Goal: Information Seeking & Learning: Learn about a topic

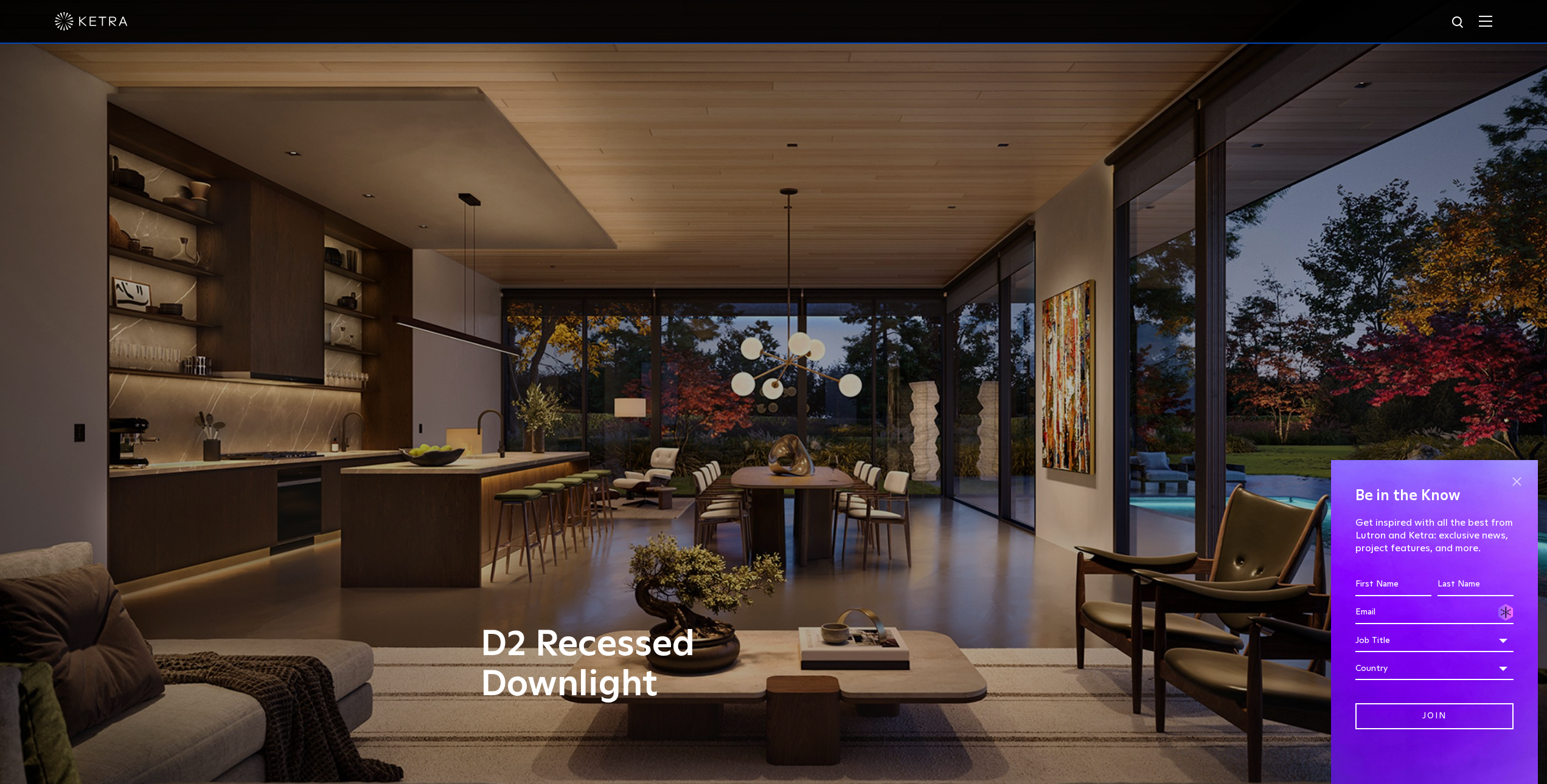
click at [1515, 475] on span at bounding box center [1516, 481] width 18 height 18
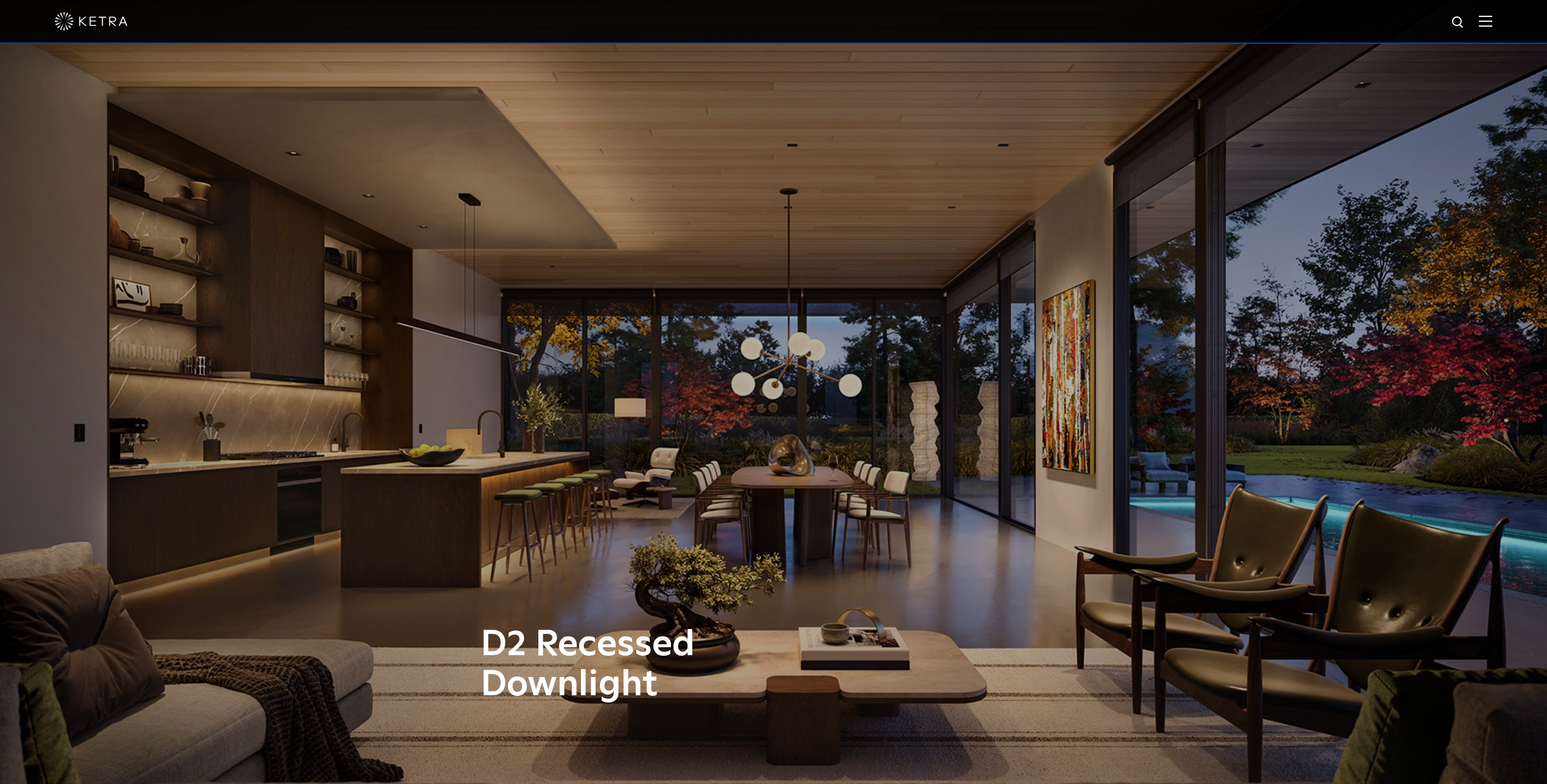
click at [78, 24] on img at bounding box center [91, 21] width 73 height 18
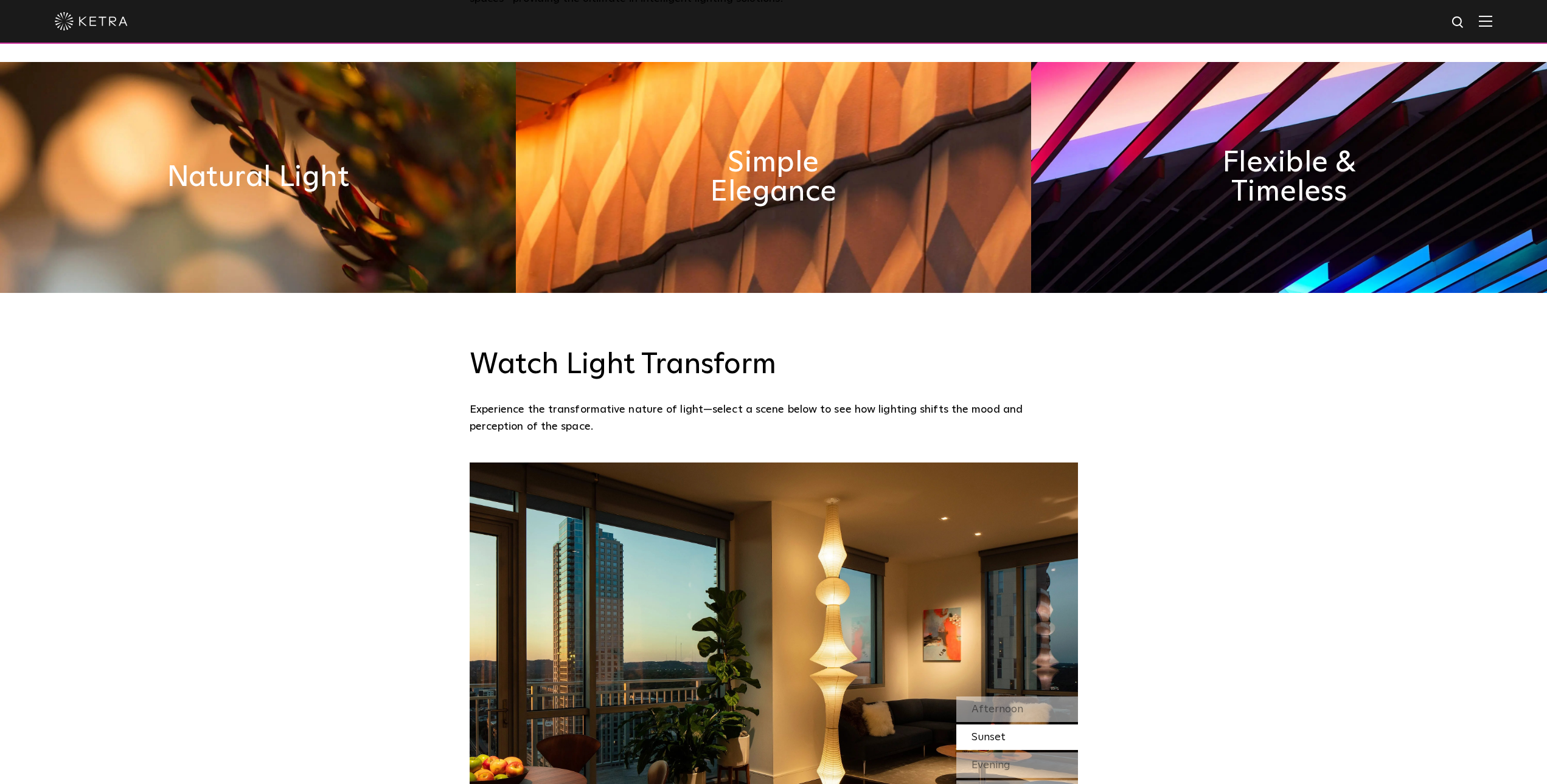
scroll to position [788, 0]
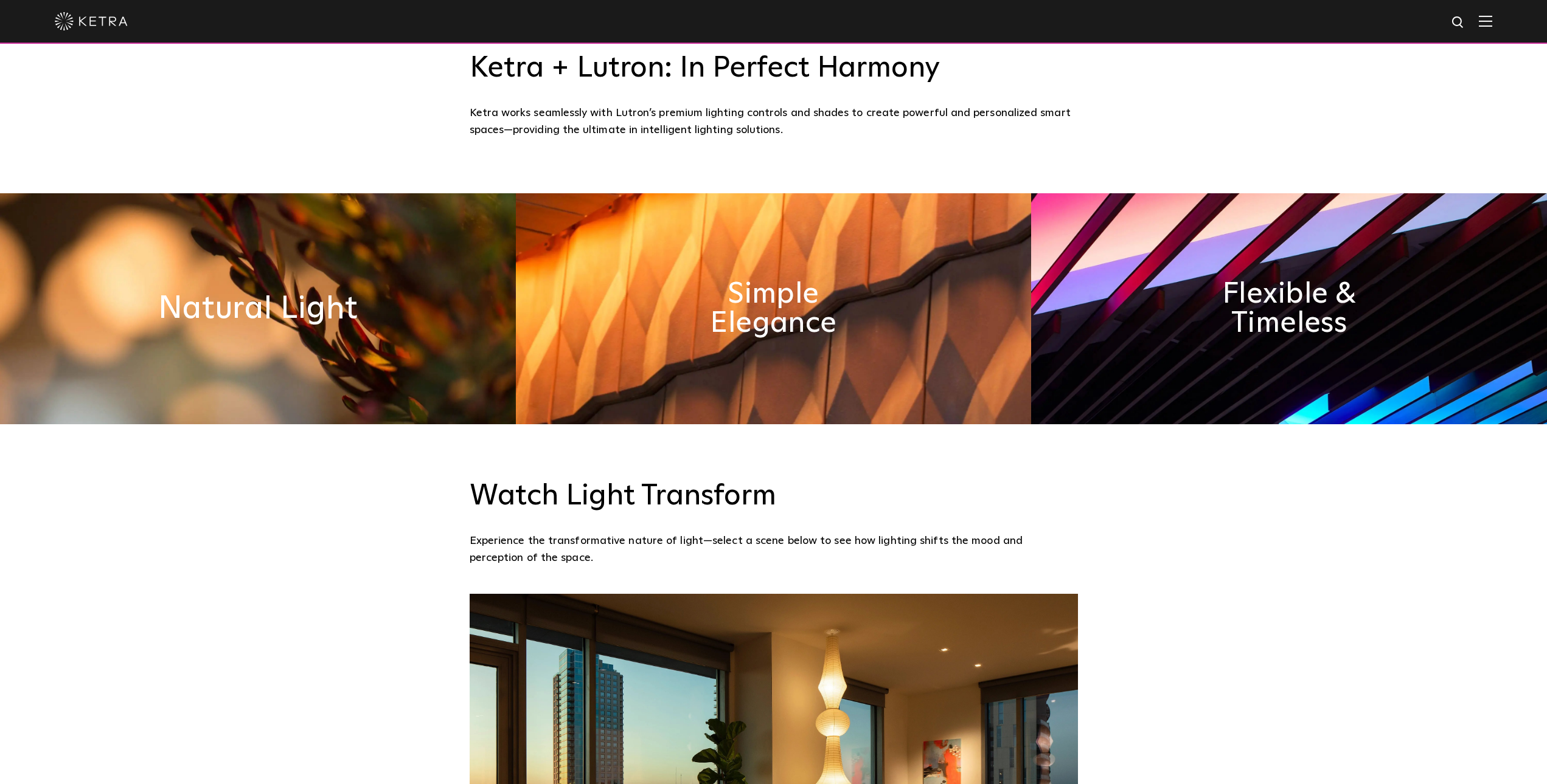
click at [292, 310] on h2 "Natural Light" at bounding box center [258, 309] width 200 height 32
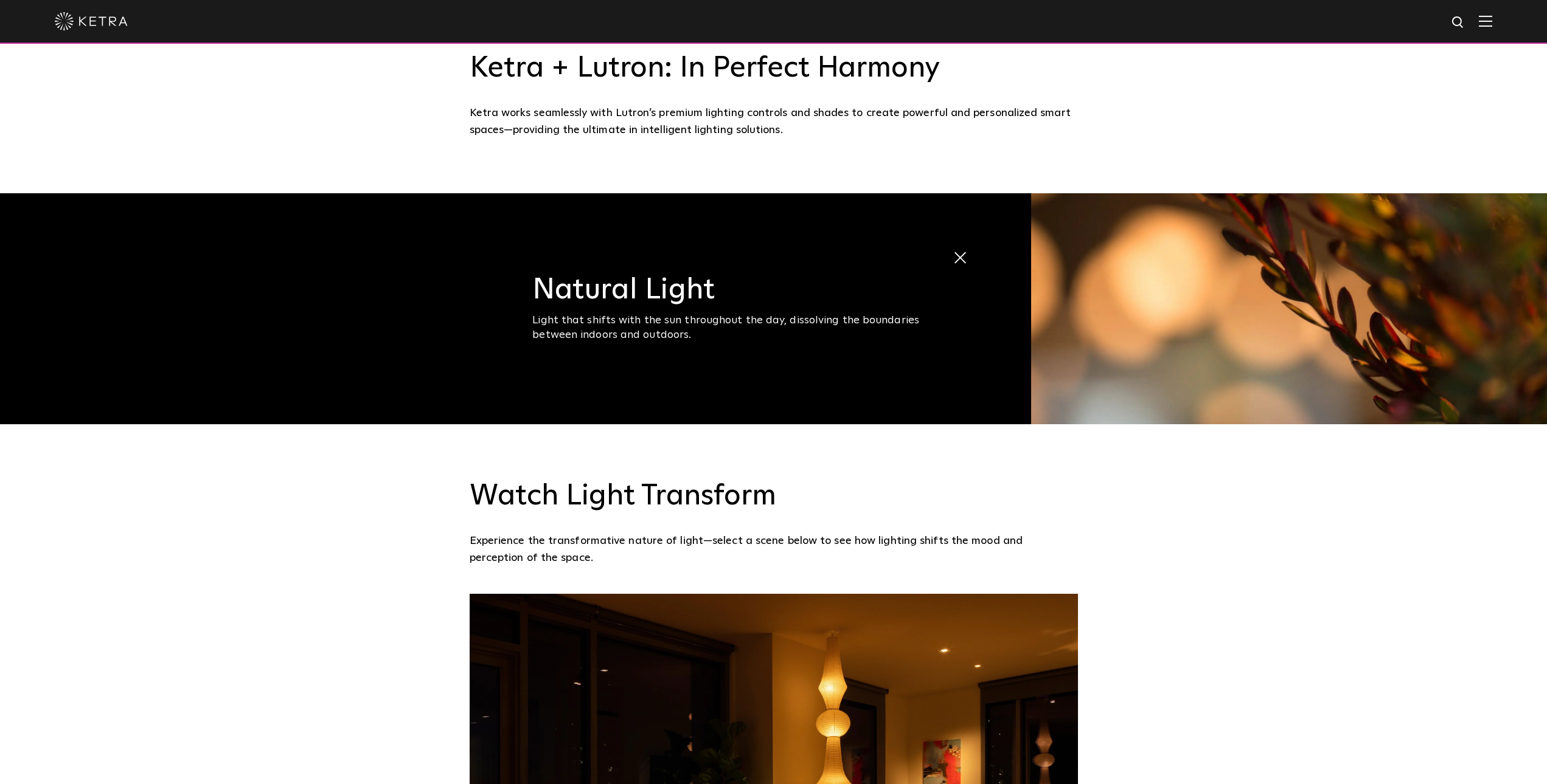
click at [1256, 274] on img at bounding box center [1289, 309] width 516 height 231
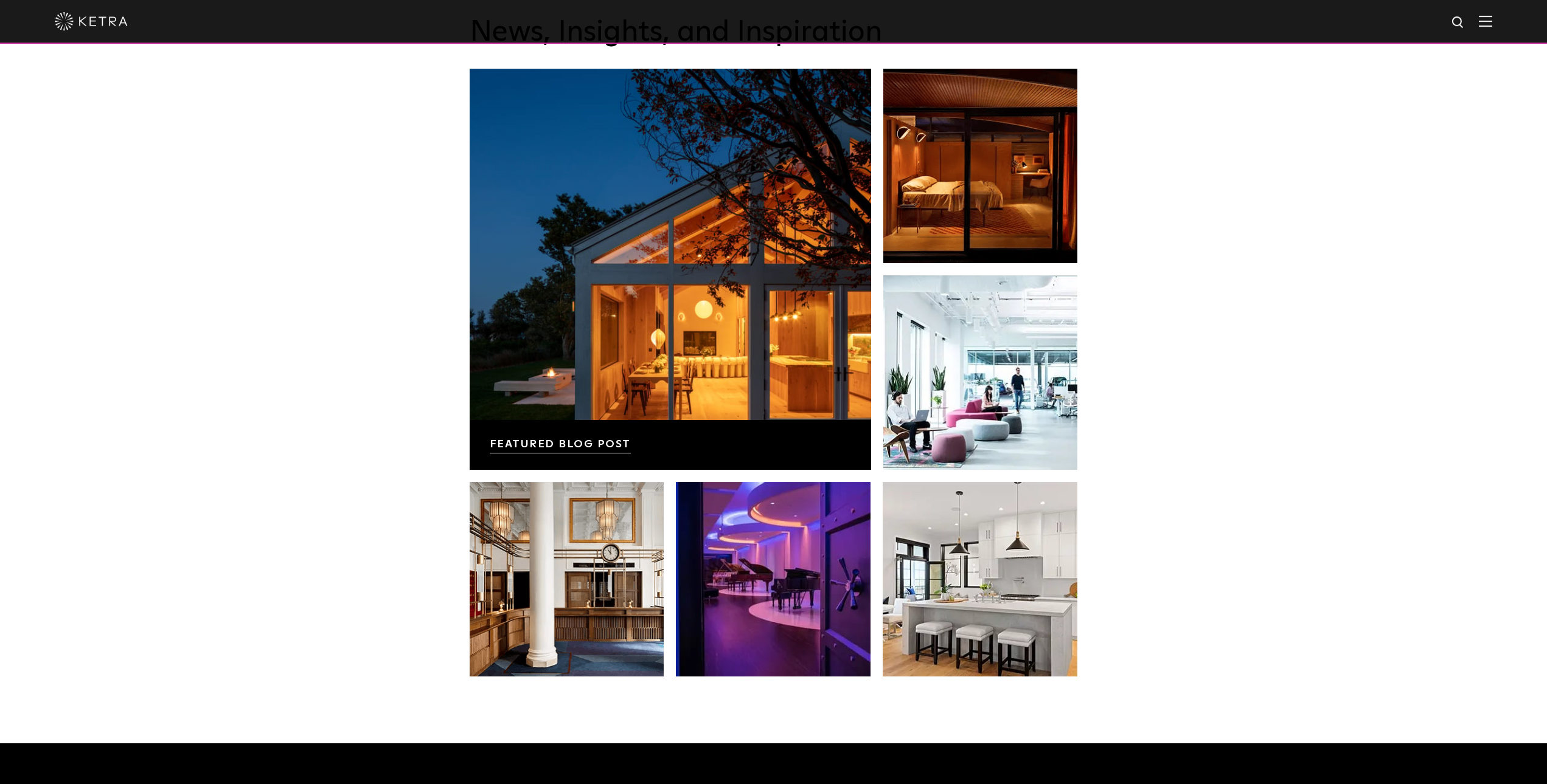
scroll to position [2363, 0]
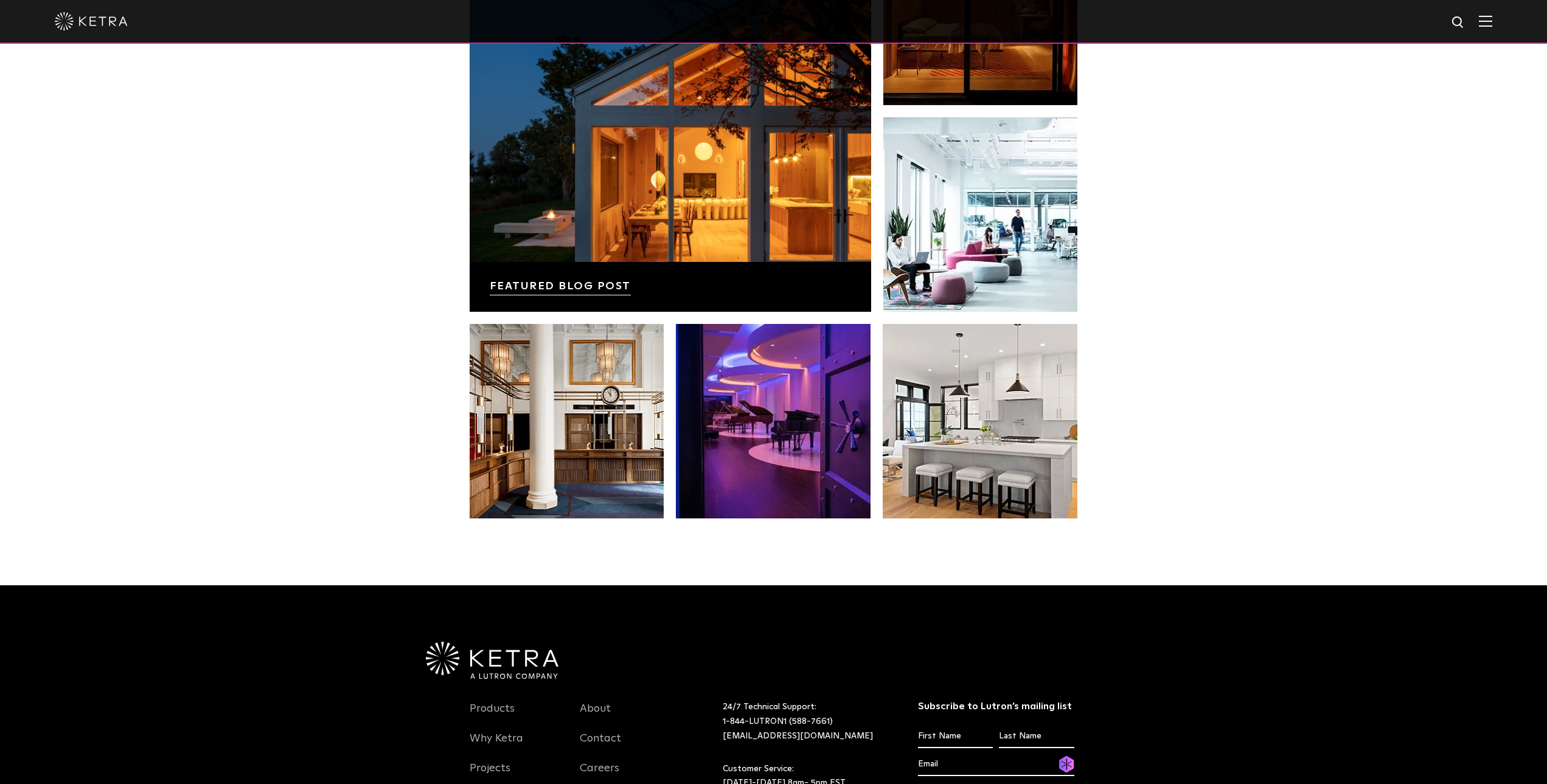
click at [1492, 23] on img at bounding box center [1485, 20] width 13 height 11
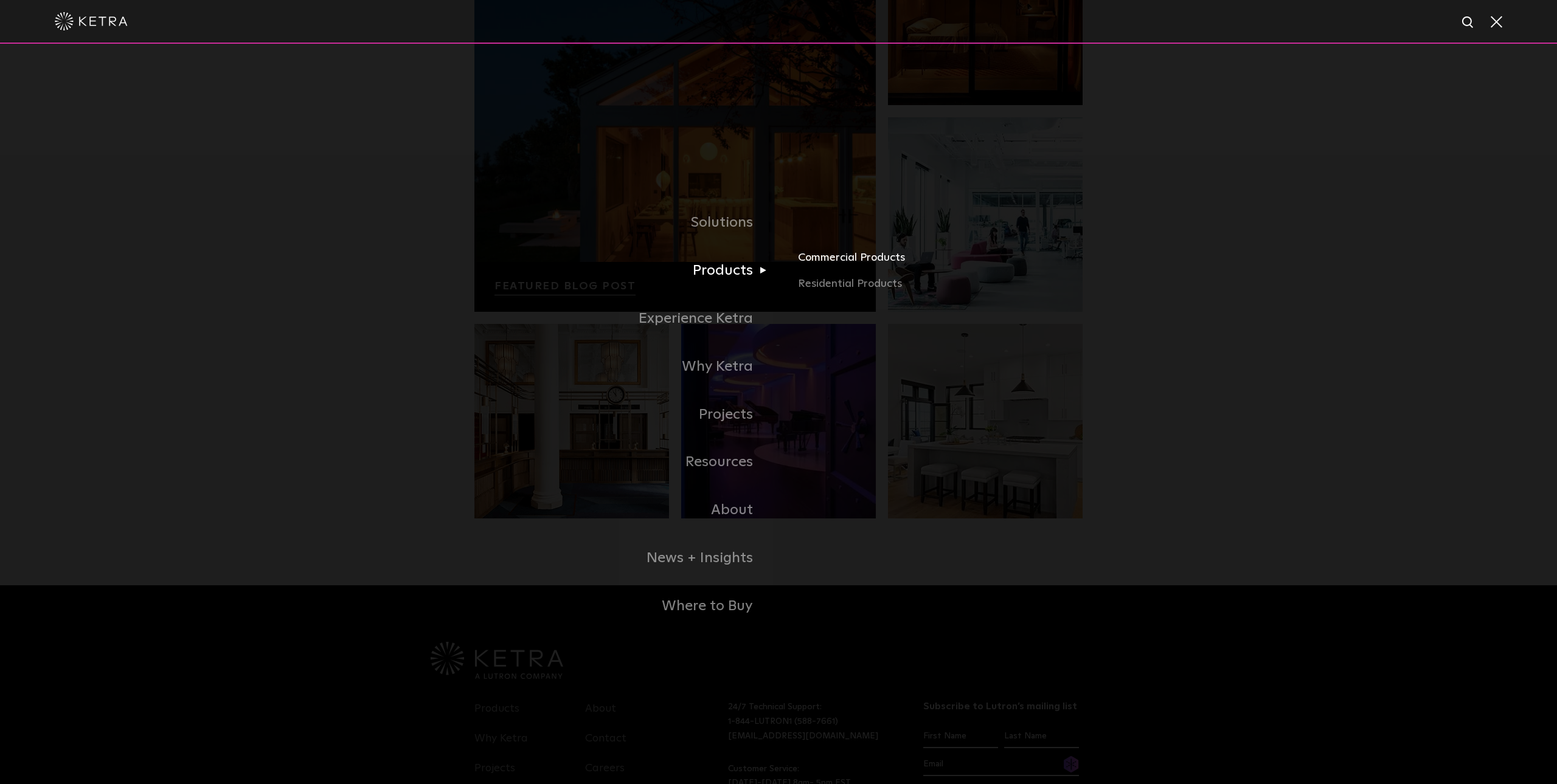
click at [852, 259] on link "Commercial Products" at bounding box center [940, 262] width 284 height 27
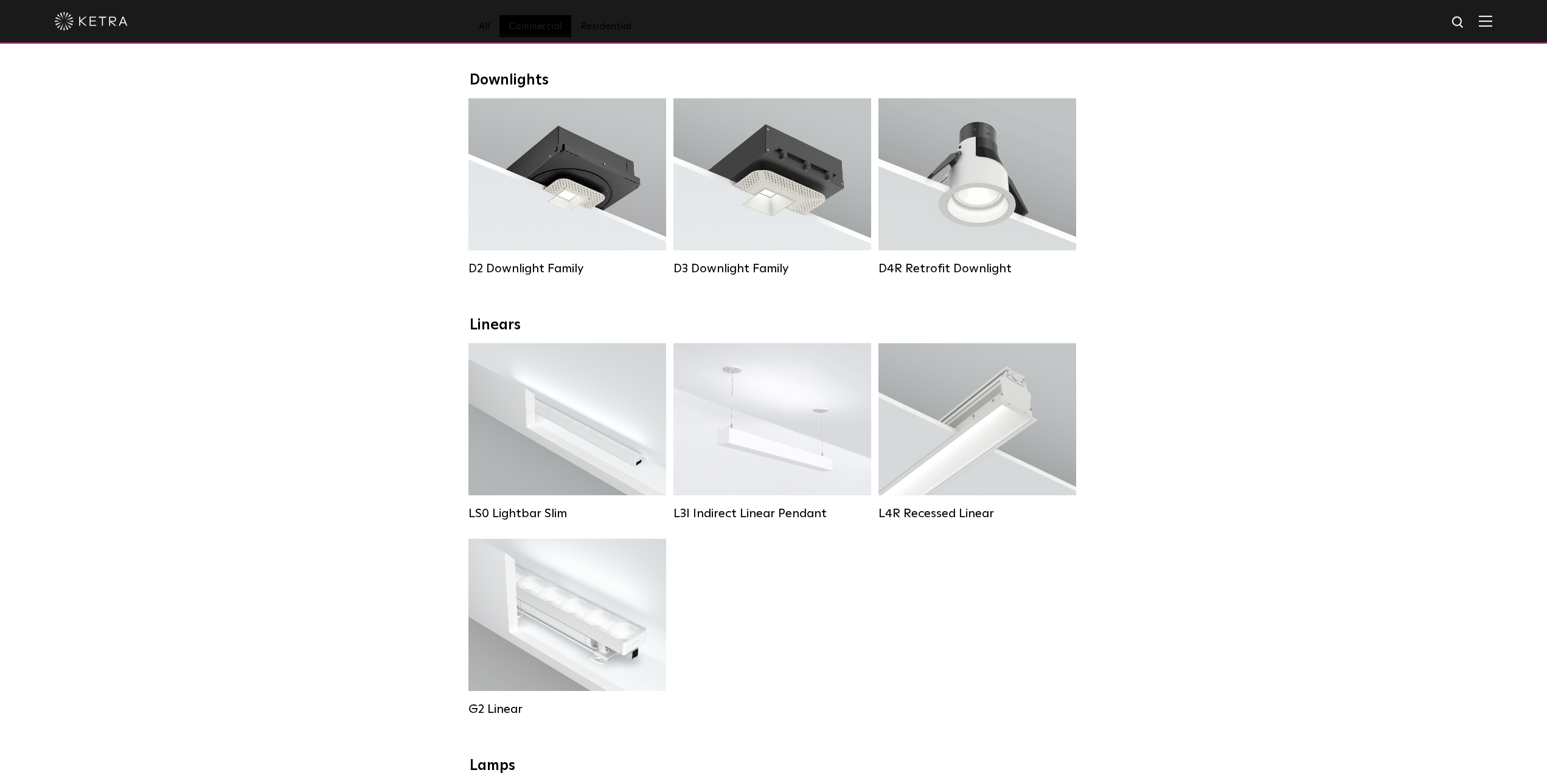
scroll to position [197, 0]
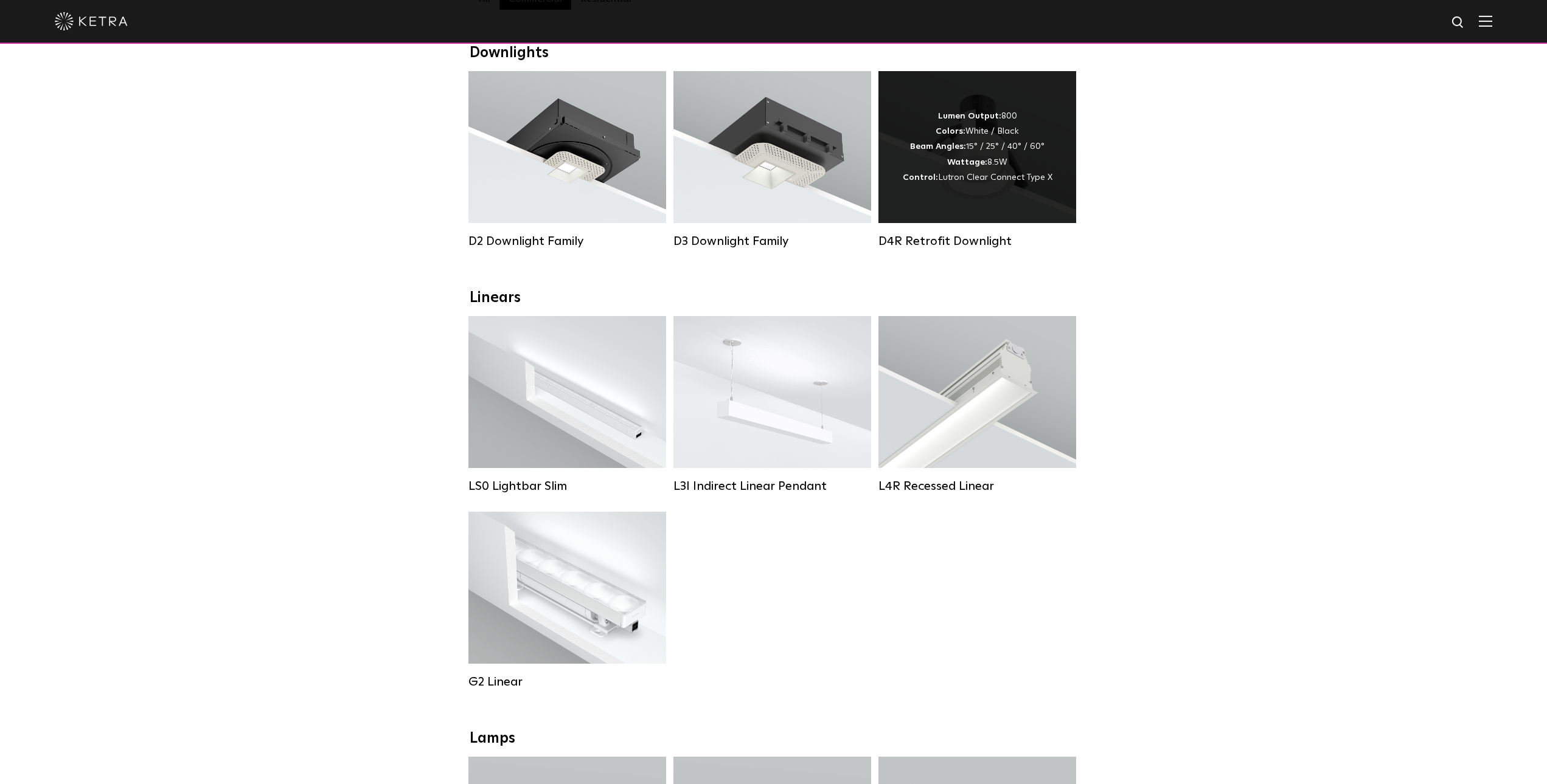
click at [1019, 168] on div "Lumen Output: 800 Colors: White / Black Beam Angles: 15° / 25° / 40° / 60° Watt…" at bounding box center [977, 147] width 150 height 77
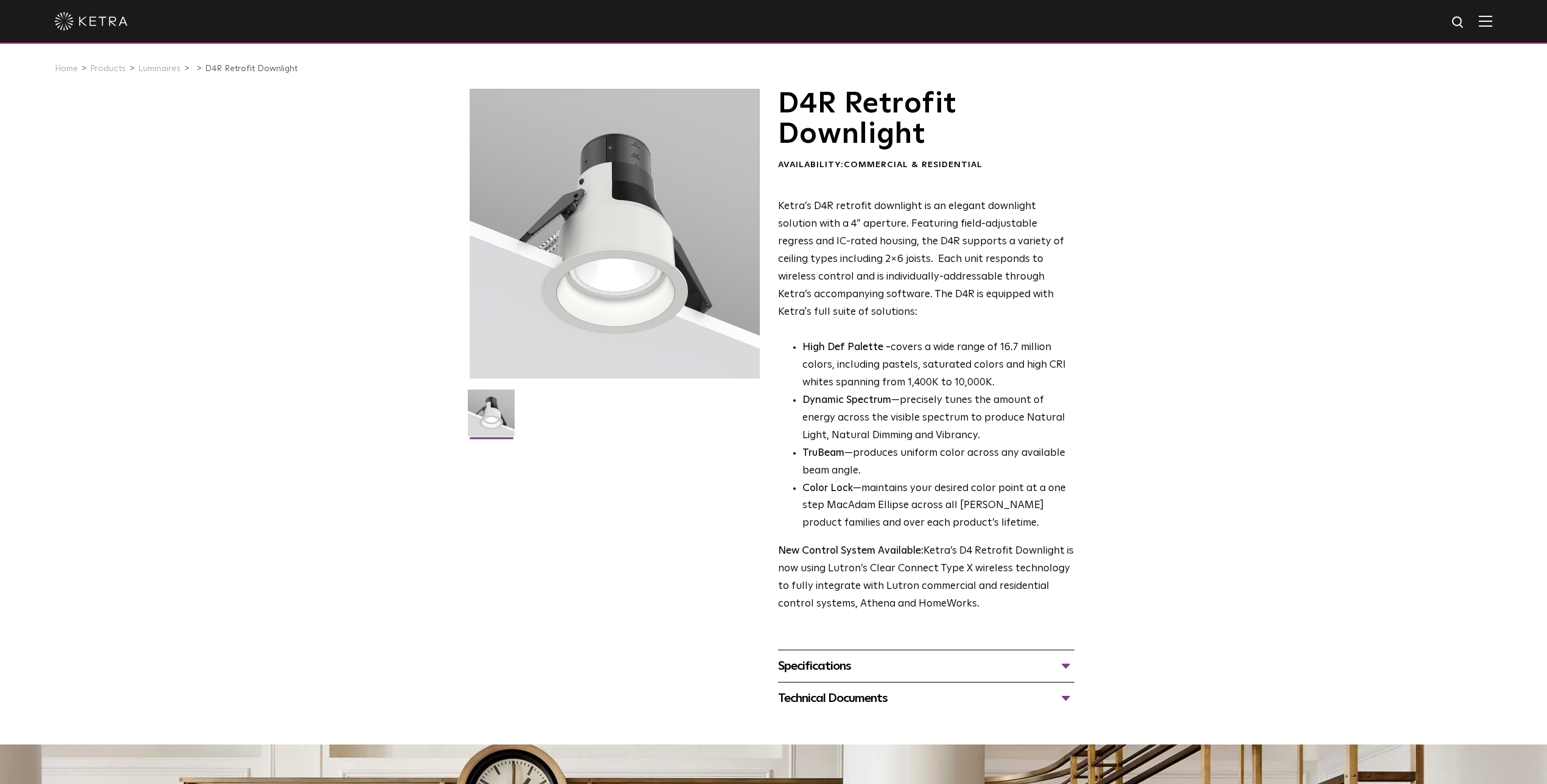
click at [848, 696] on div "Technical Documents" at bounding box center [926, 698] width 296 height 19
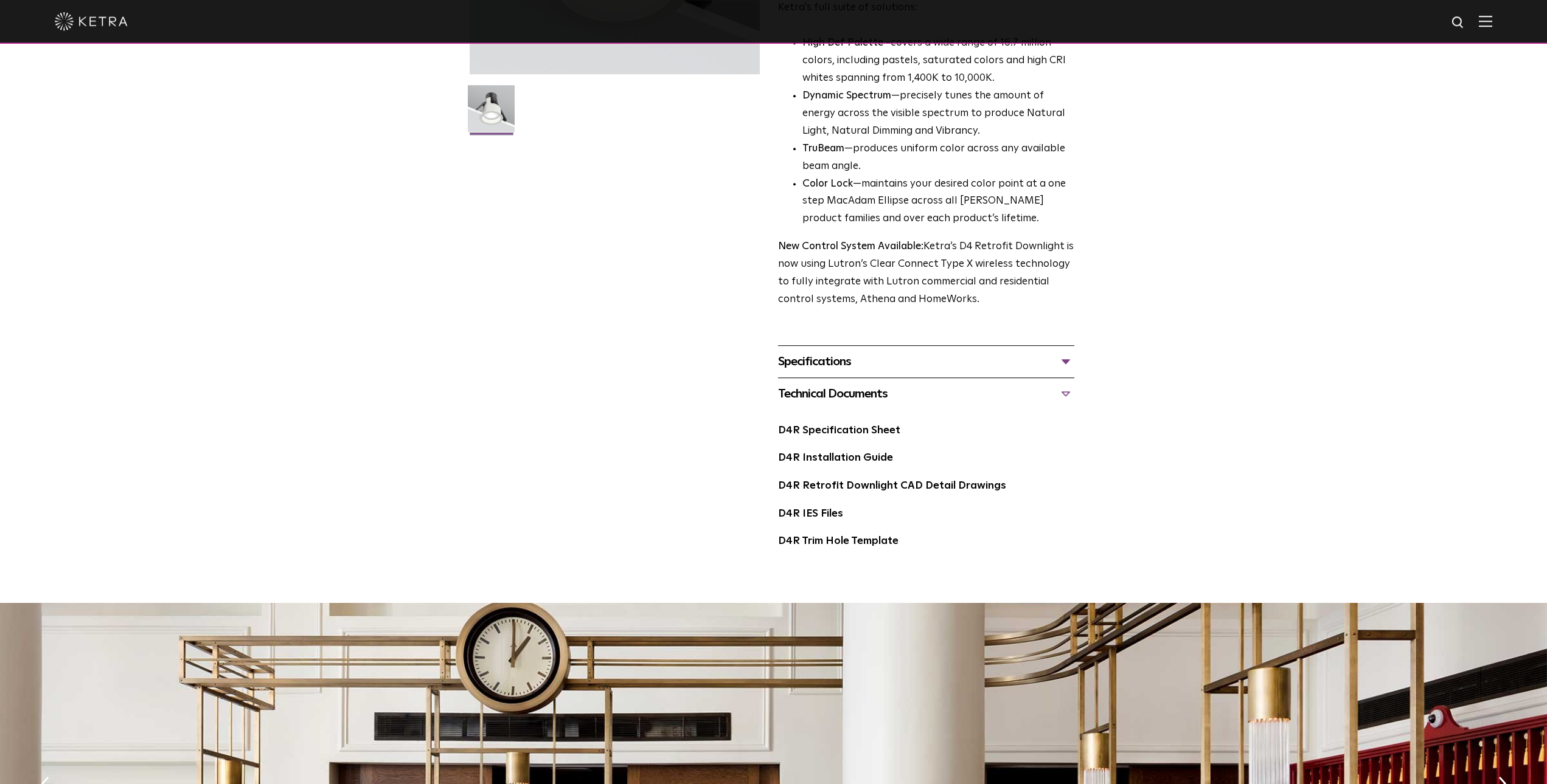
scroll to position [328, 0]
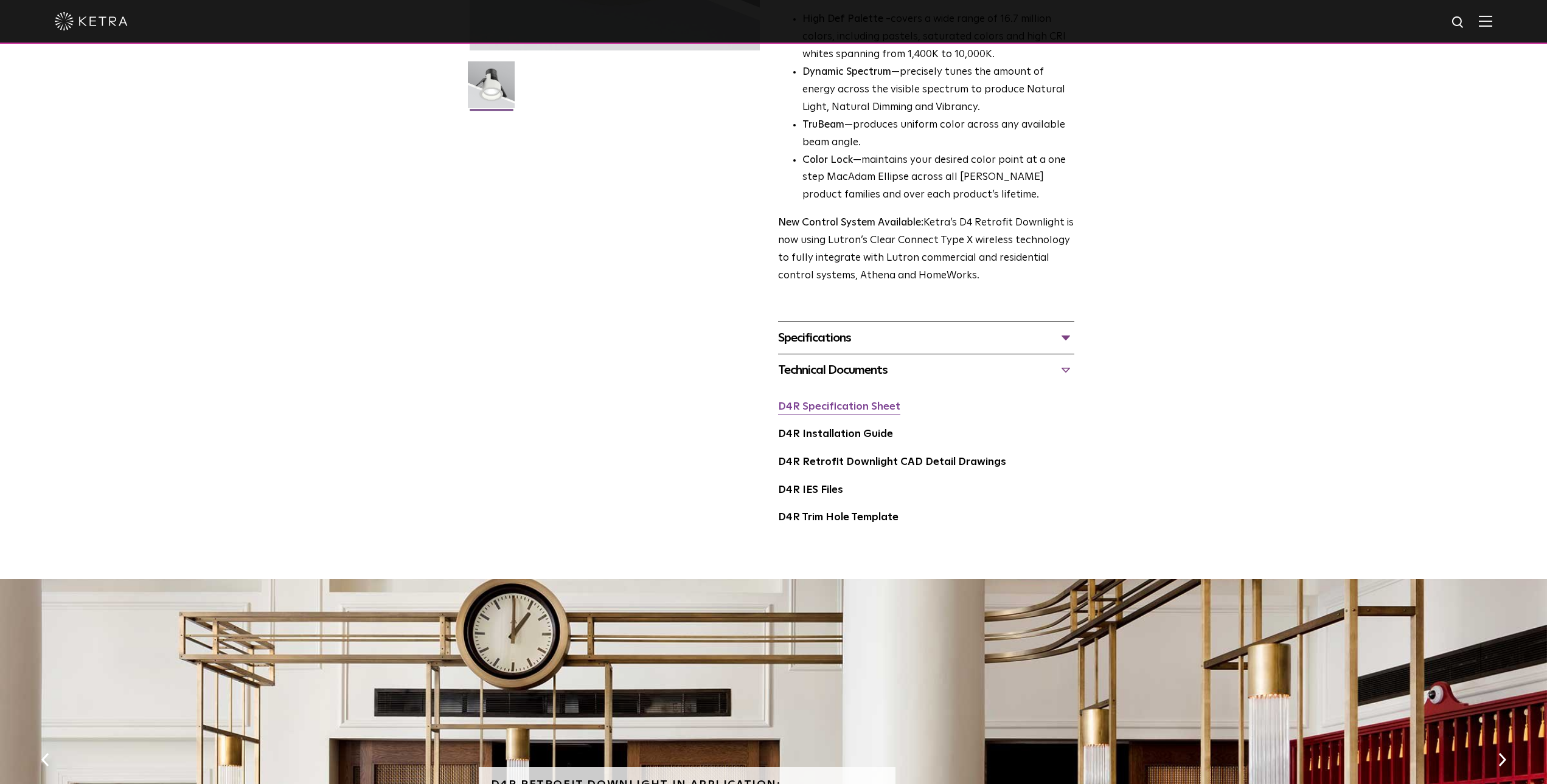
click at [871, 411] on link "D4R Specification Sheet" at bounding box center [840, 407] width 123 height 10
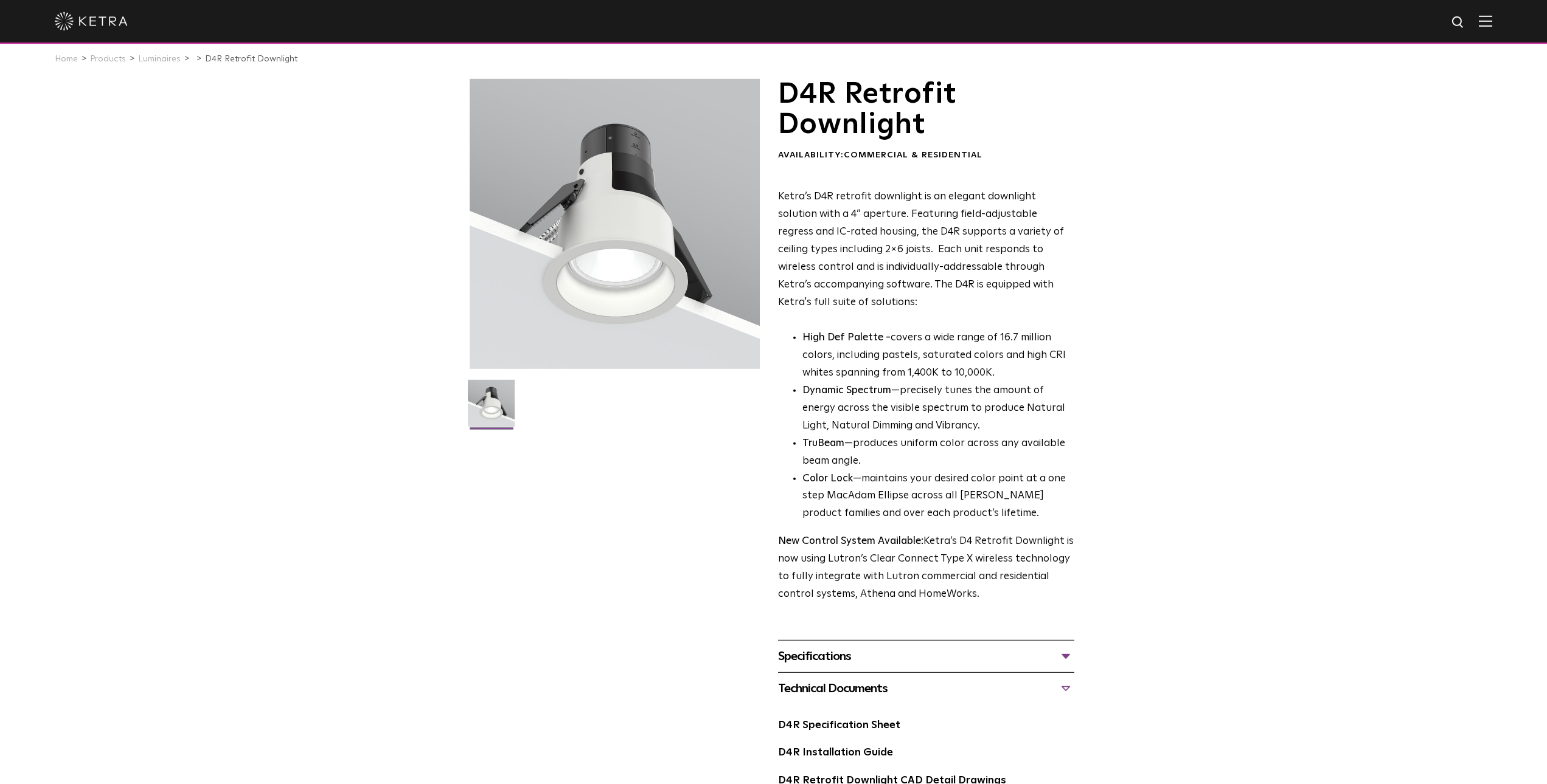
scroll to position [0, 0]
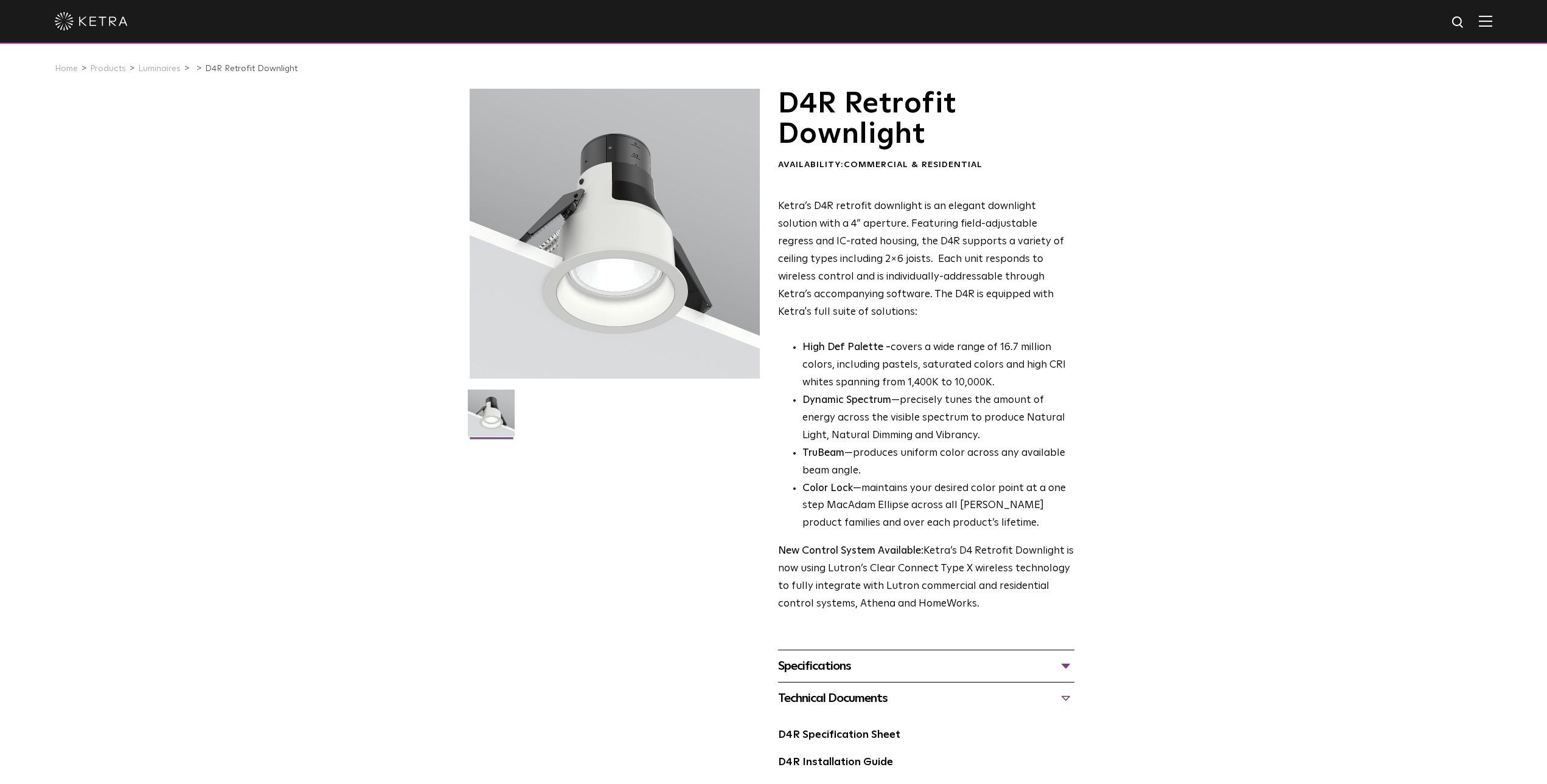
click at [506, 430] on img at bounding box center [490, 417] width 46 height 56
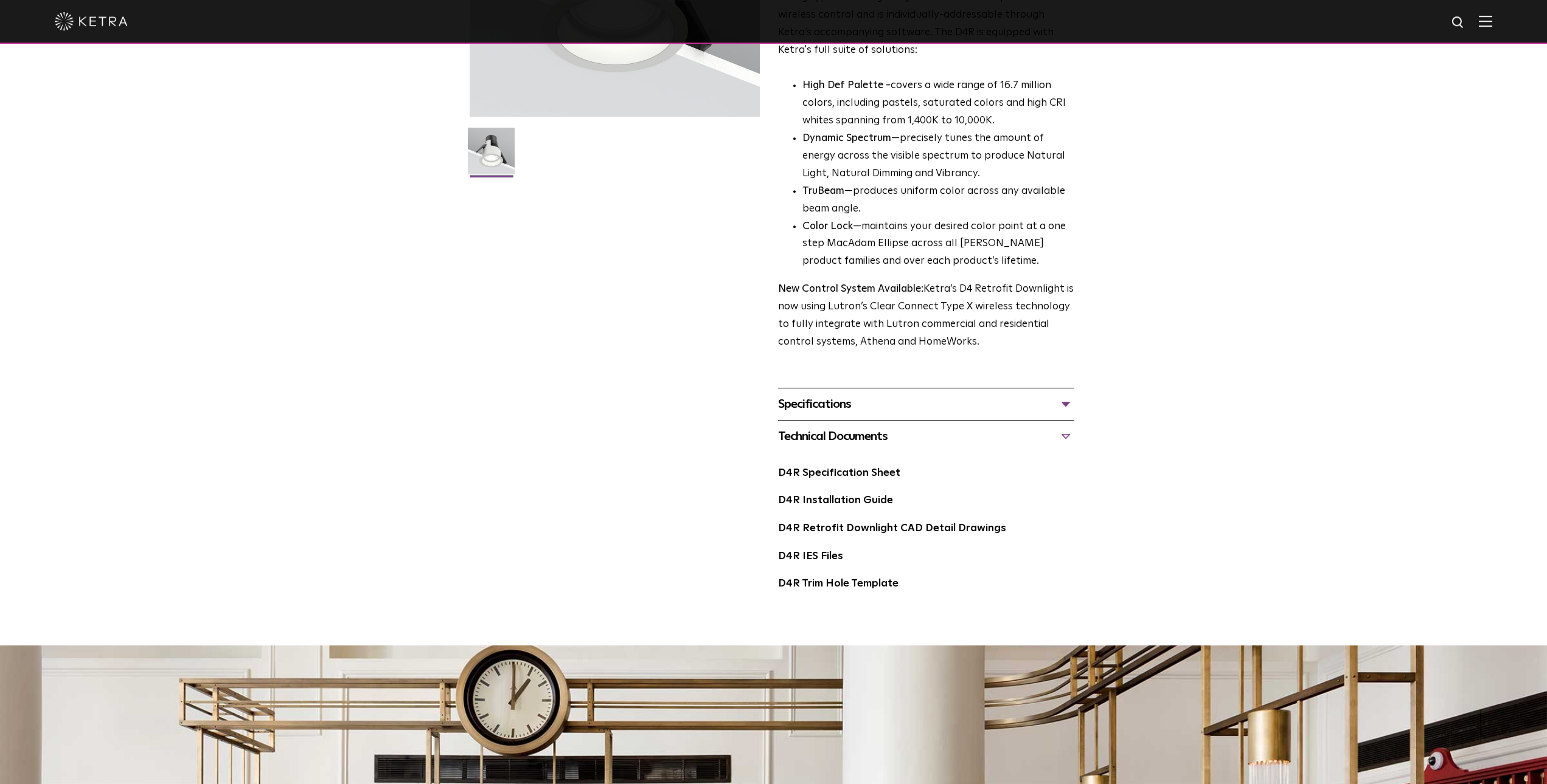
scroll to position [262, 0]
click at [1066, 409] on div "Specifications" at bounding box center [926, 403] width 296 height 19
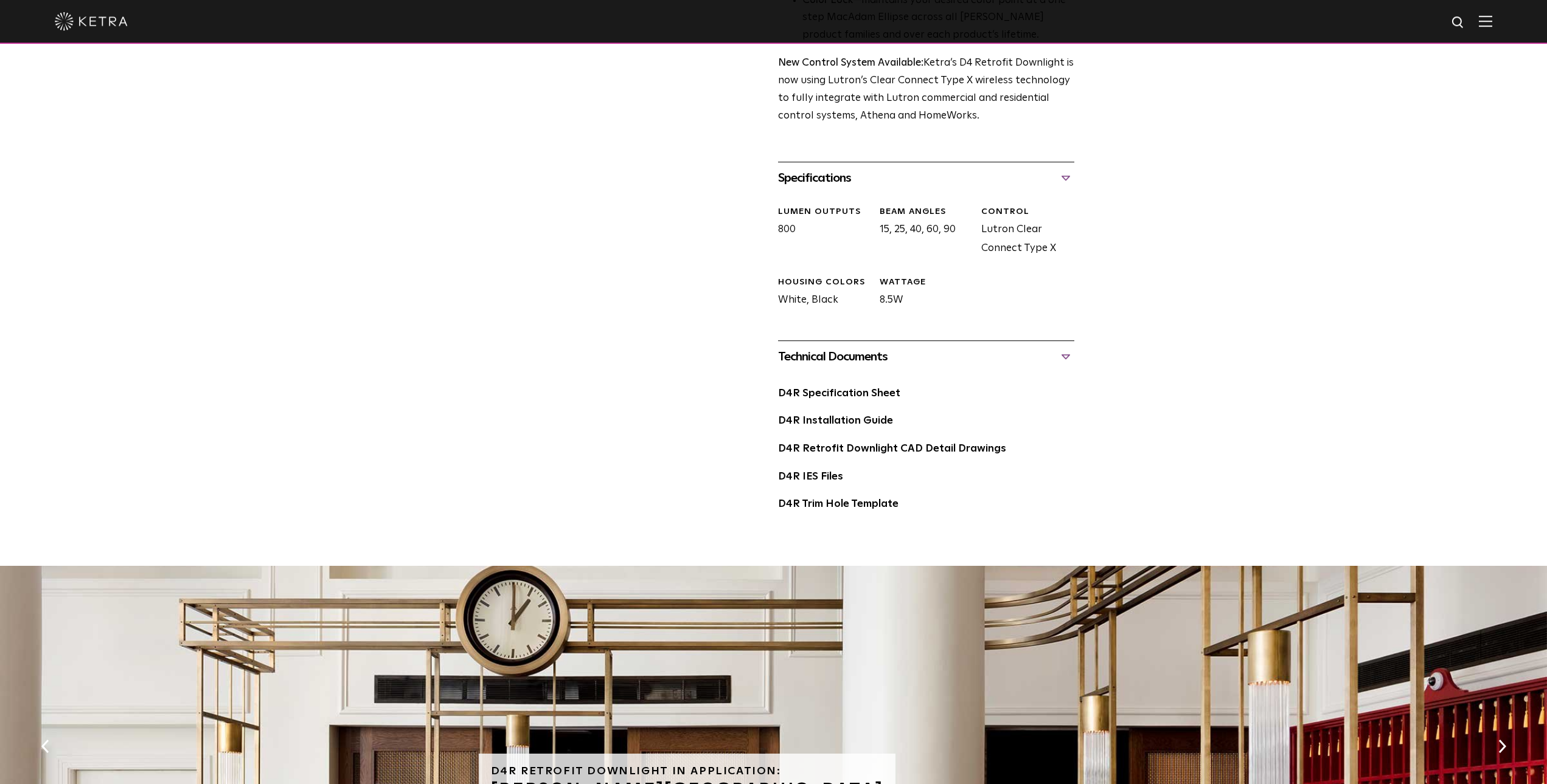
scroll to position [525, 0]
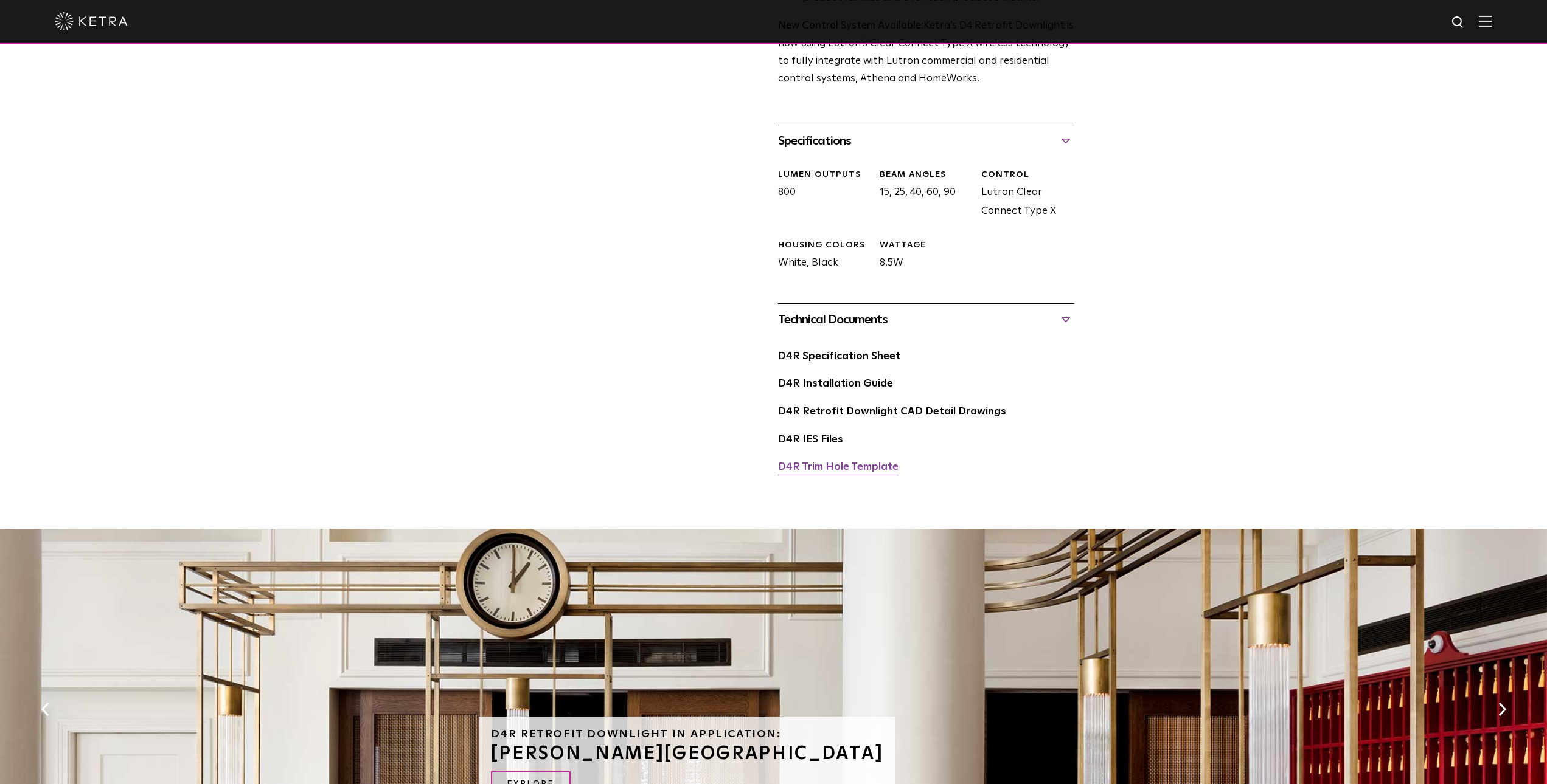
click at [826, 472] on link "D4R Trim Hole Template" at bounding box center [839, 467] width 121 height 10
click at [1492, 23] on img at bounding box center [1485, 20] width 13 height 11
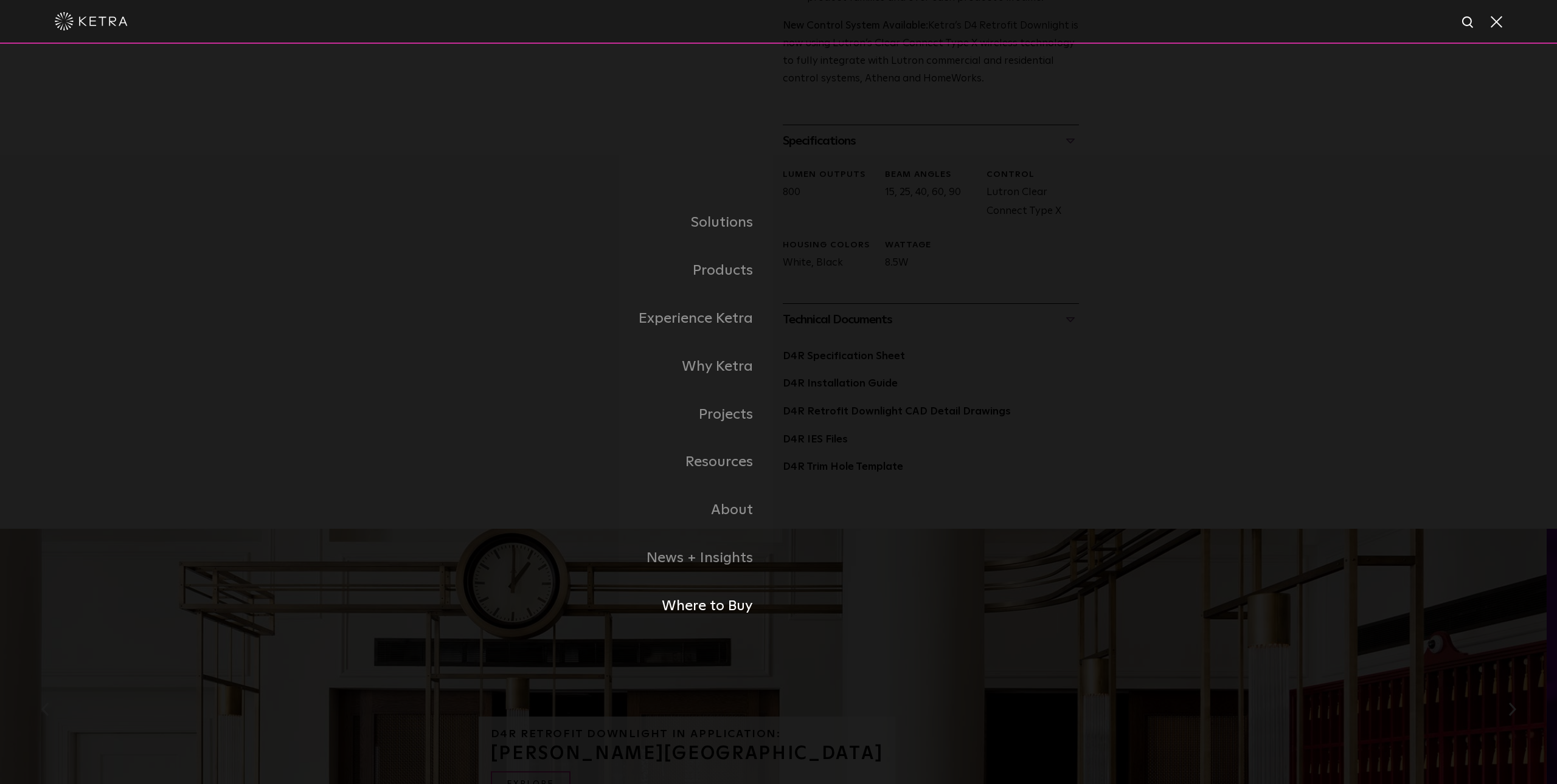
click at [728, 608] on link "Where to Buy" at bounding box center [626, 606] width 304 height 48
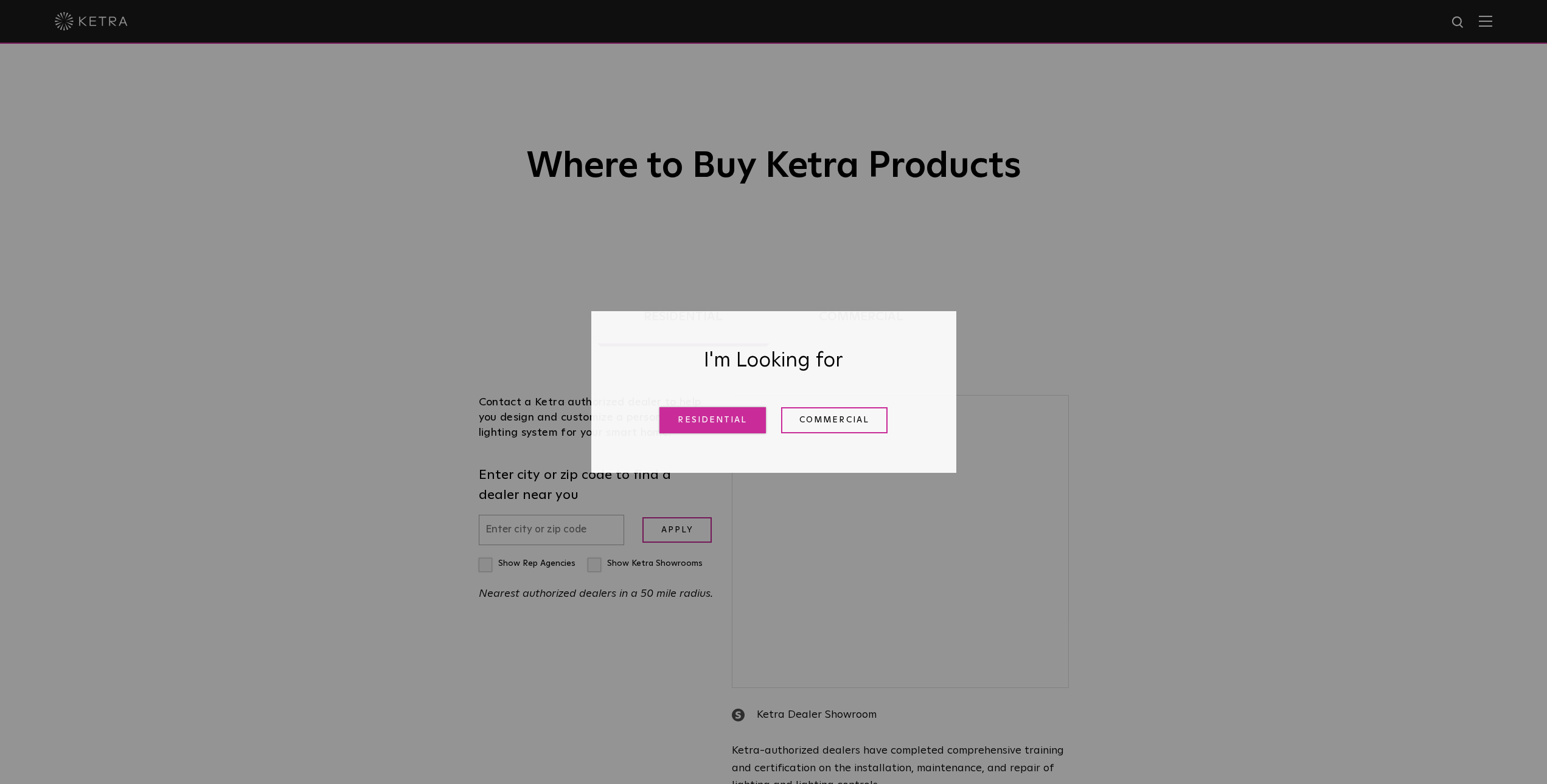
click at [714, 424] on link "Residential" at bounding box center [713, 420] width 107 height 26
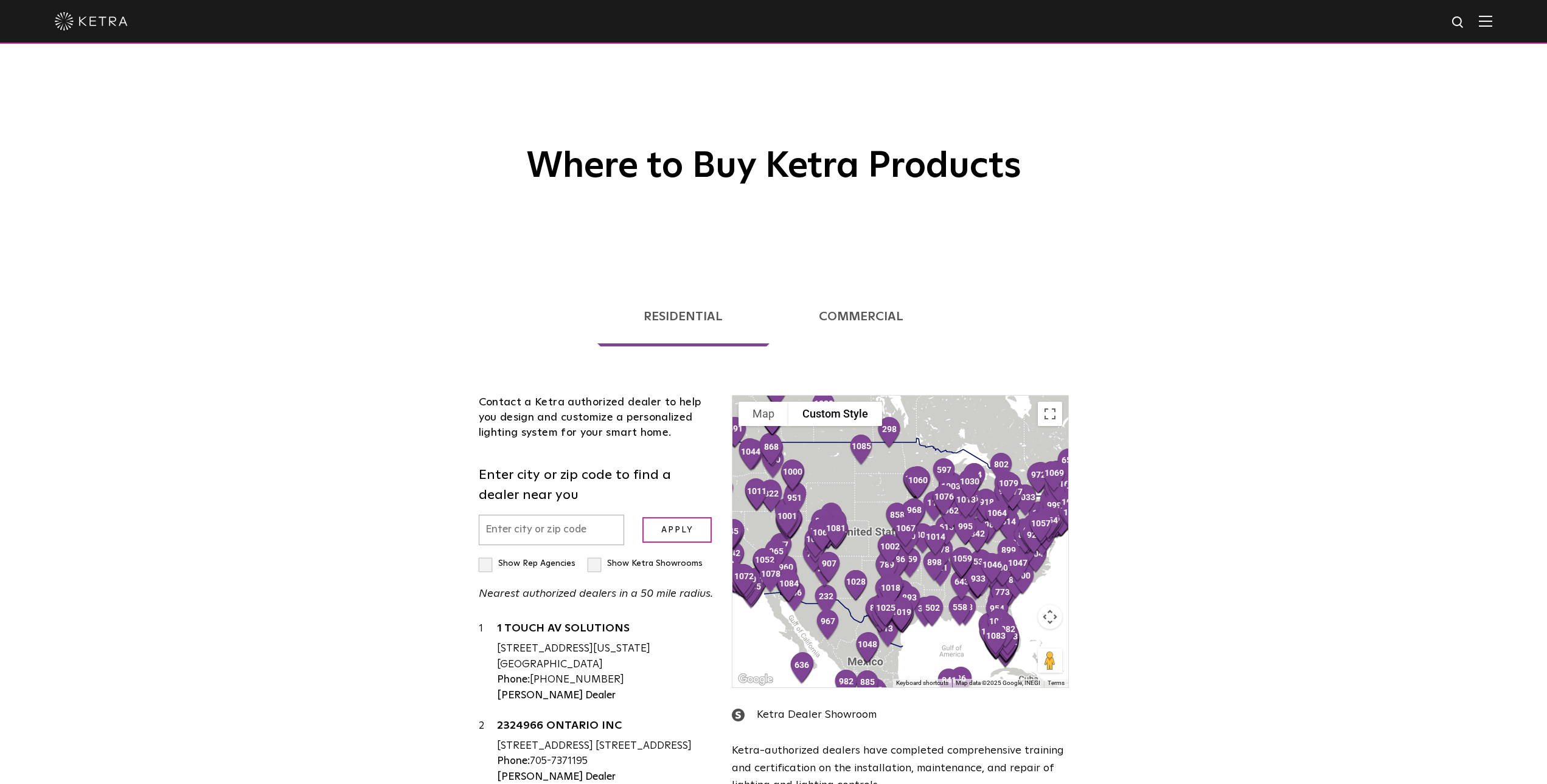
click at [1492, 24] on img at bounding box center [1485, 20] width 13 height 11
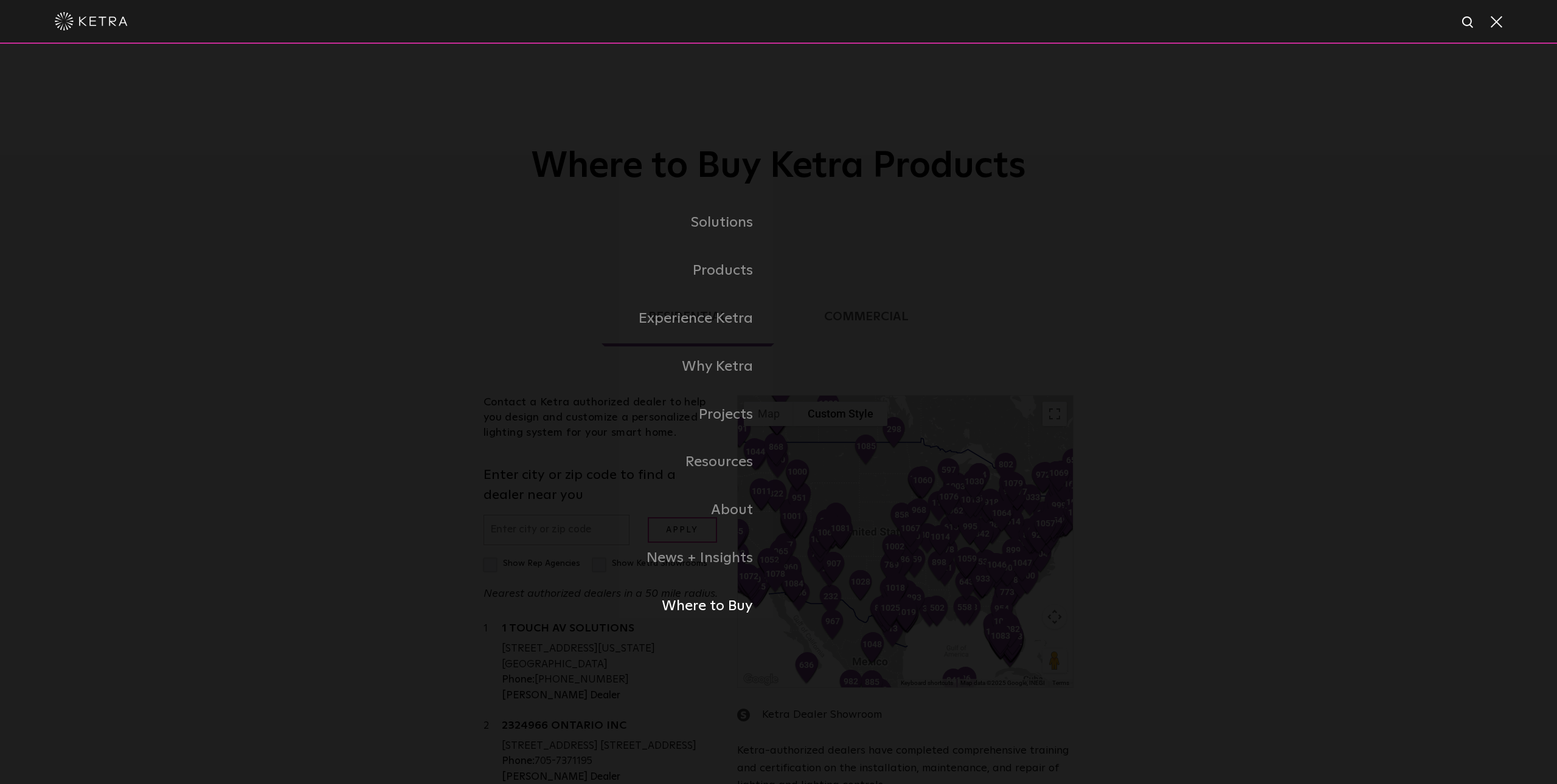
click at [706, 606] on link "Where to Buy" at bounding box center [626, 606] width 304 height 48
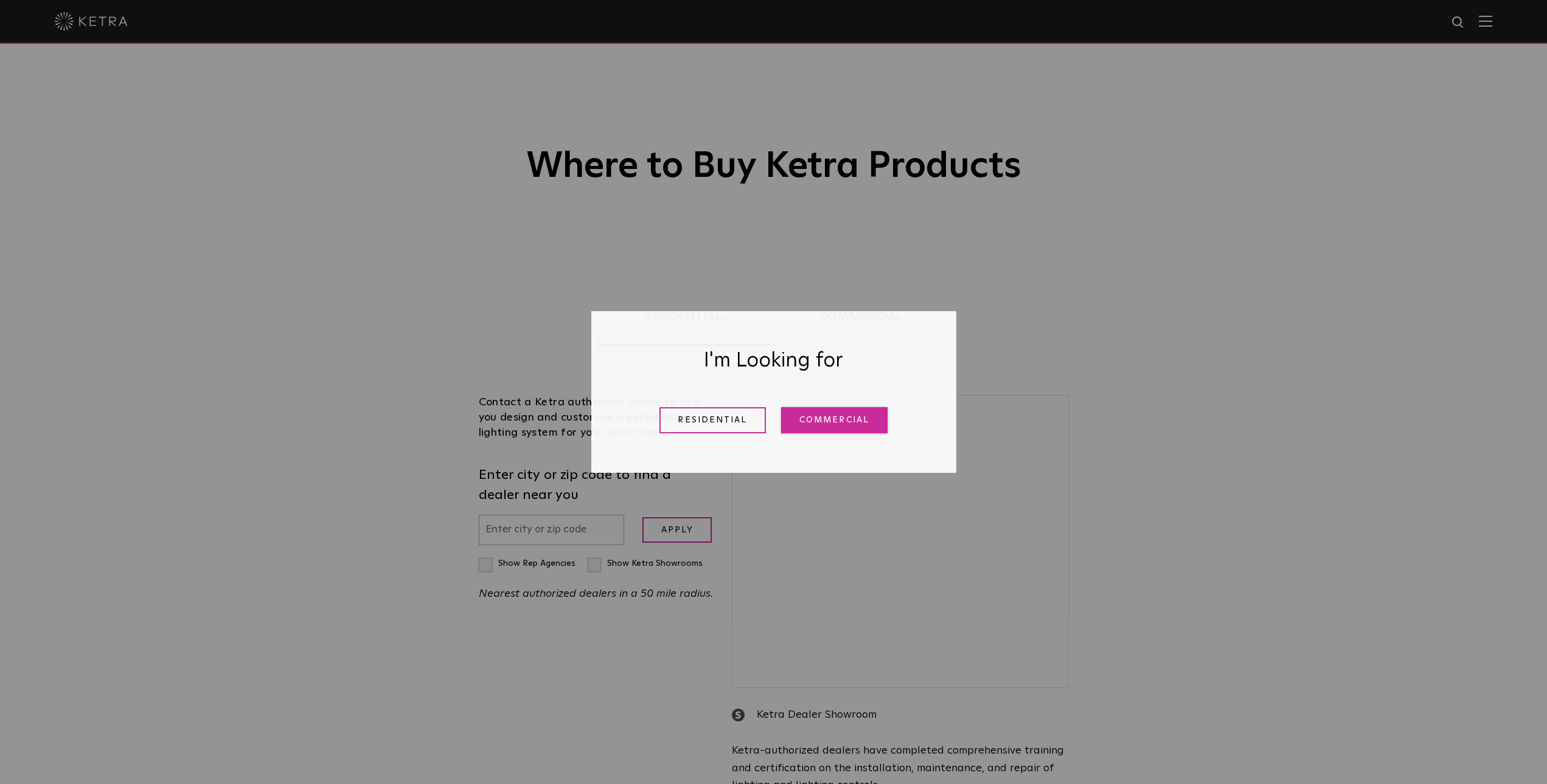
click at [832, 424] on link "Commercial" at bounding box center [834, 420] width 107 height 26
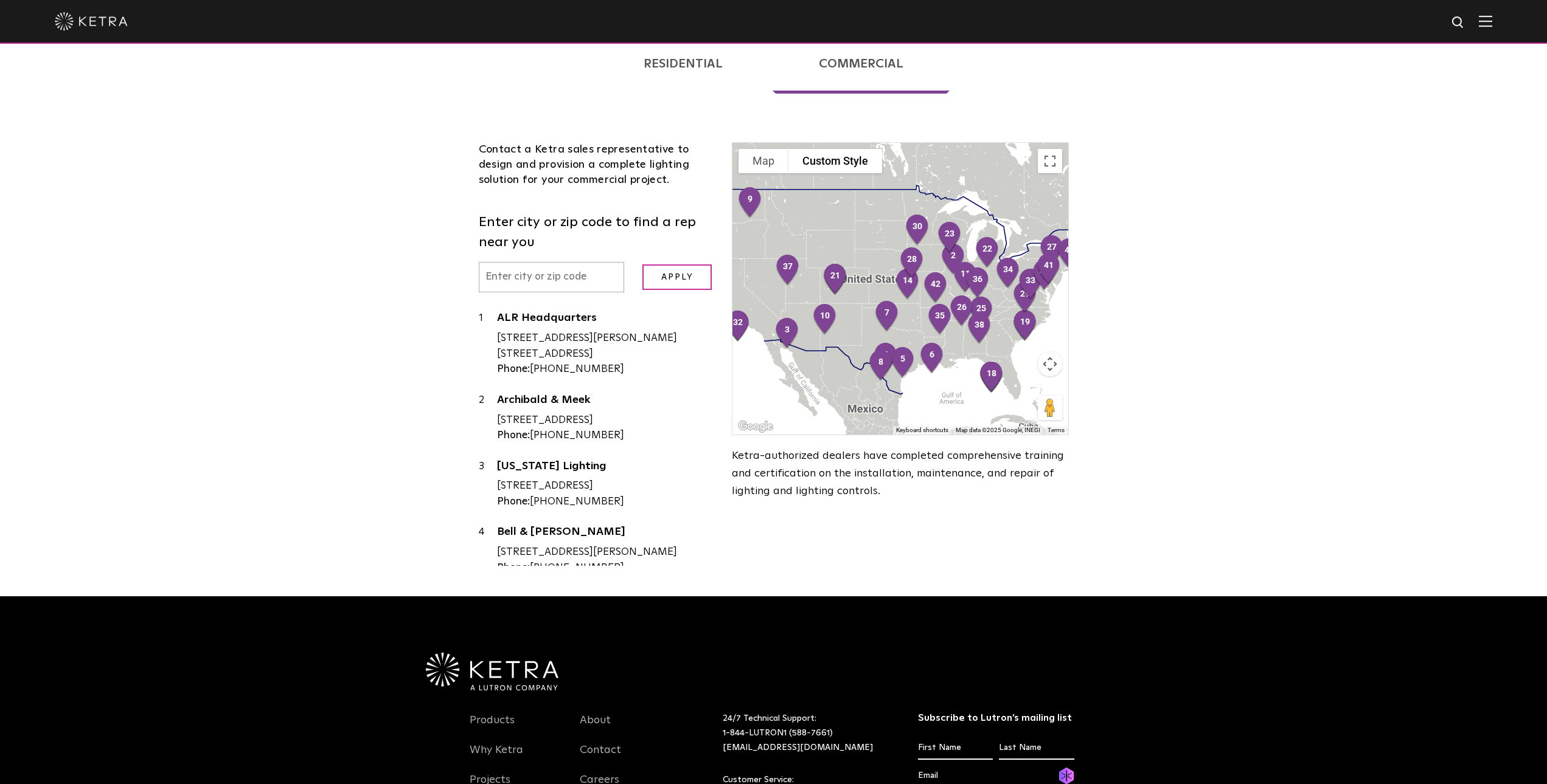
scroll to position [262, 0]
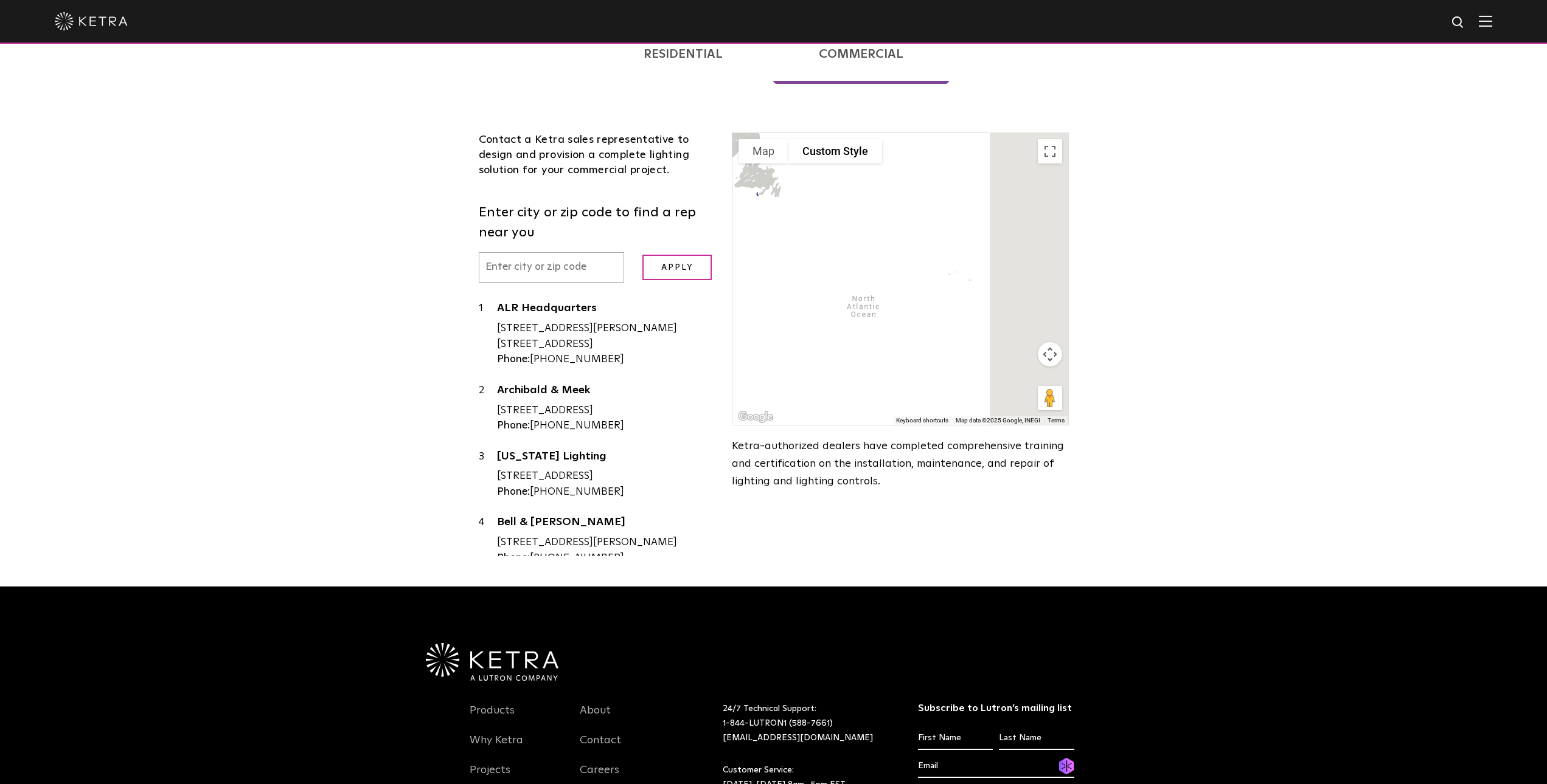
drag, startPoint x: 1049, startPoint y: 332, endPoint x: 613, endPoint y: 324, distance: 436.1
click at [733, 324] on div "1 2 4 5 8 9 10 11 12 13 14 15 16 17 20 21 22 23 24 25 26 27 28 30 31 32 33 34 3…" at bounding box center [900, 278] width 335 height 291
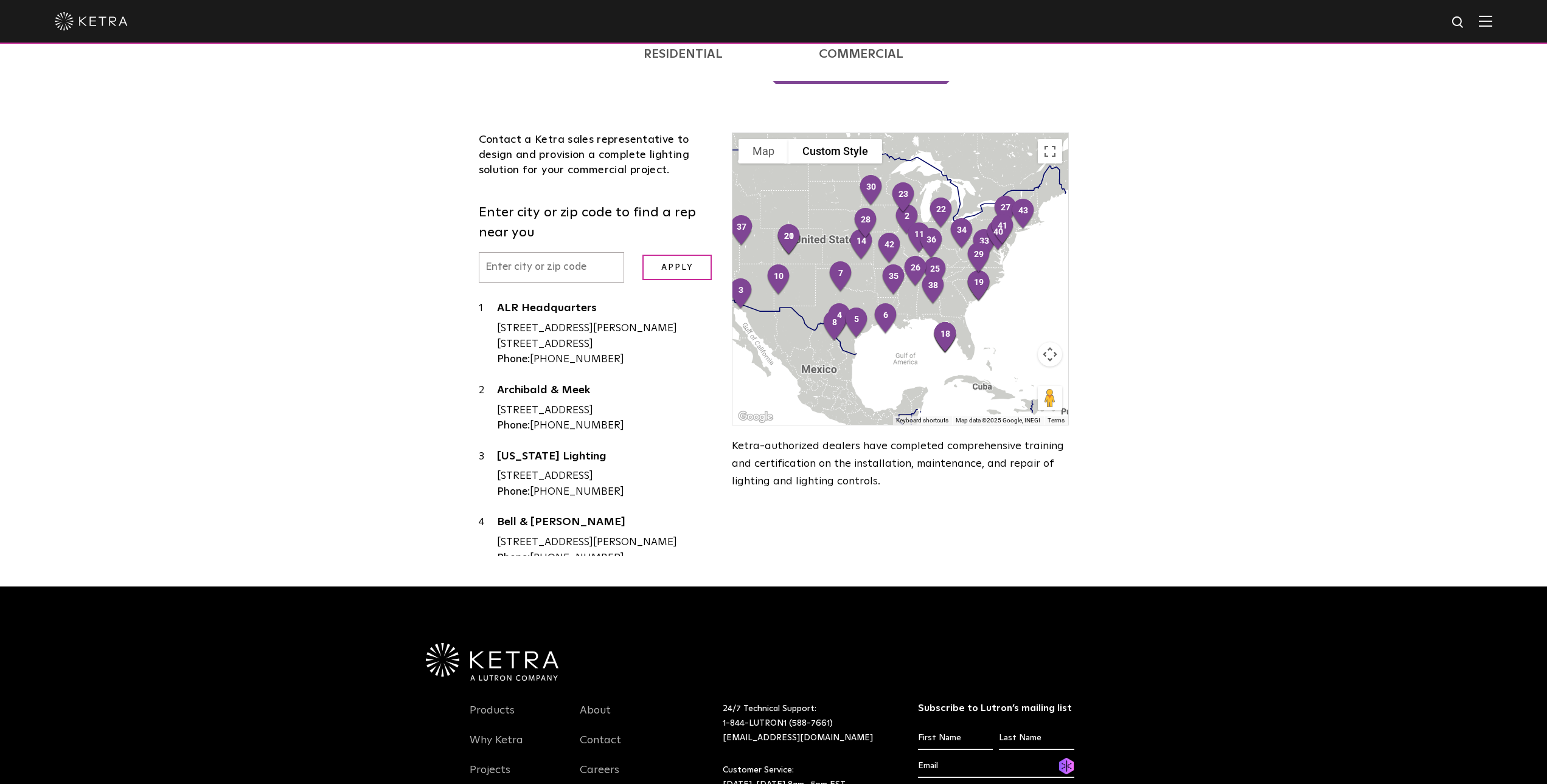
drag, startPoint x: 973, startPoint y: 375, endPoint x: 771, endPoint y: 355, distance: 203.0
click at [771, 355] on div at bounding box center [900, 278] width 335 height 291
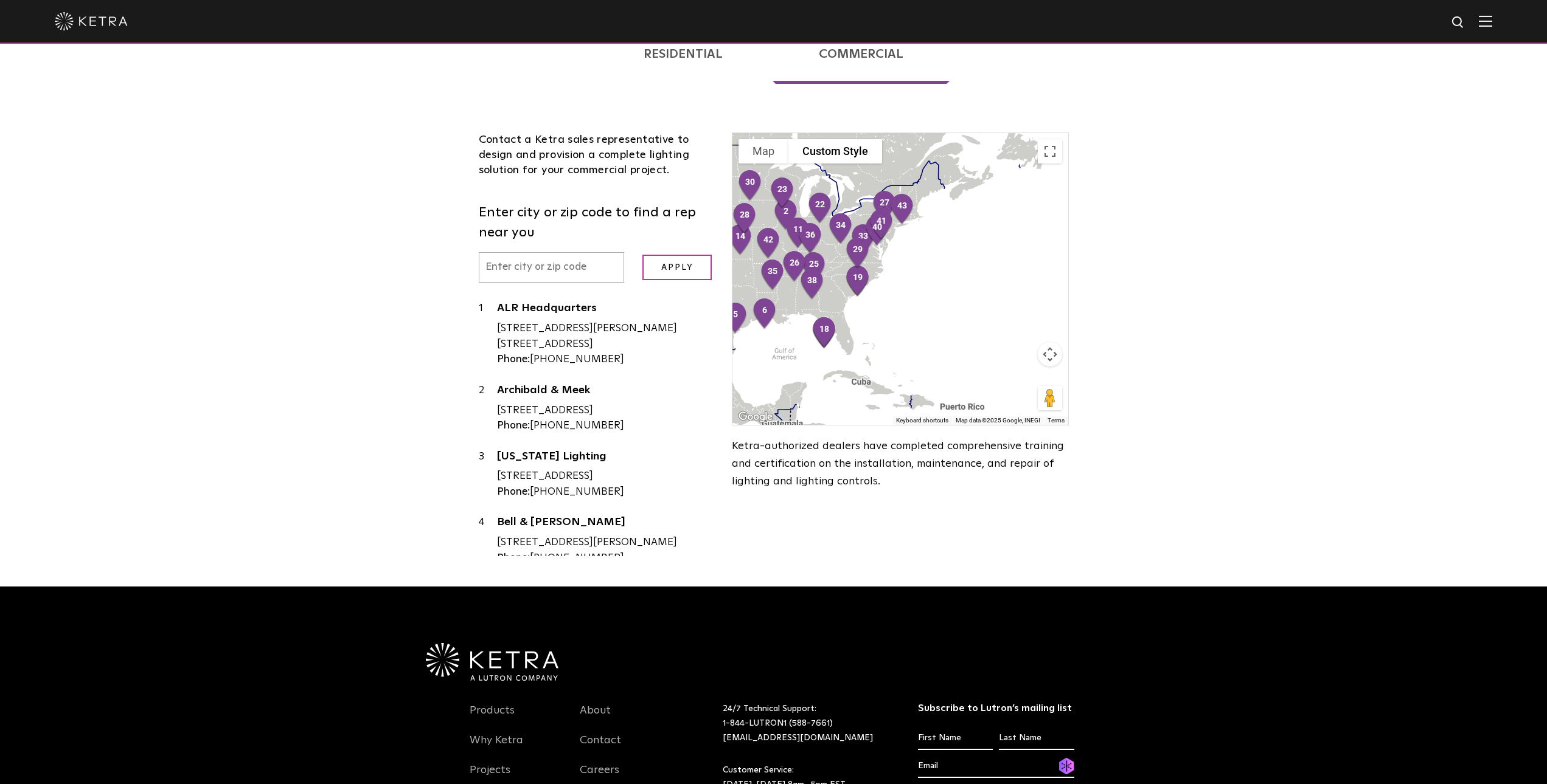
drag, startPoint x: 1003, startPoint y: 358, endPoint x: 878, endPoint y: 353, distance: 125.1
click at [878, 353] on div at bounding box center [900, 278] width 335 height 291
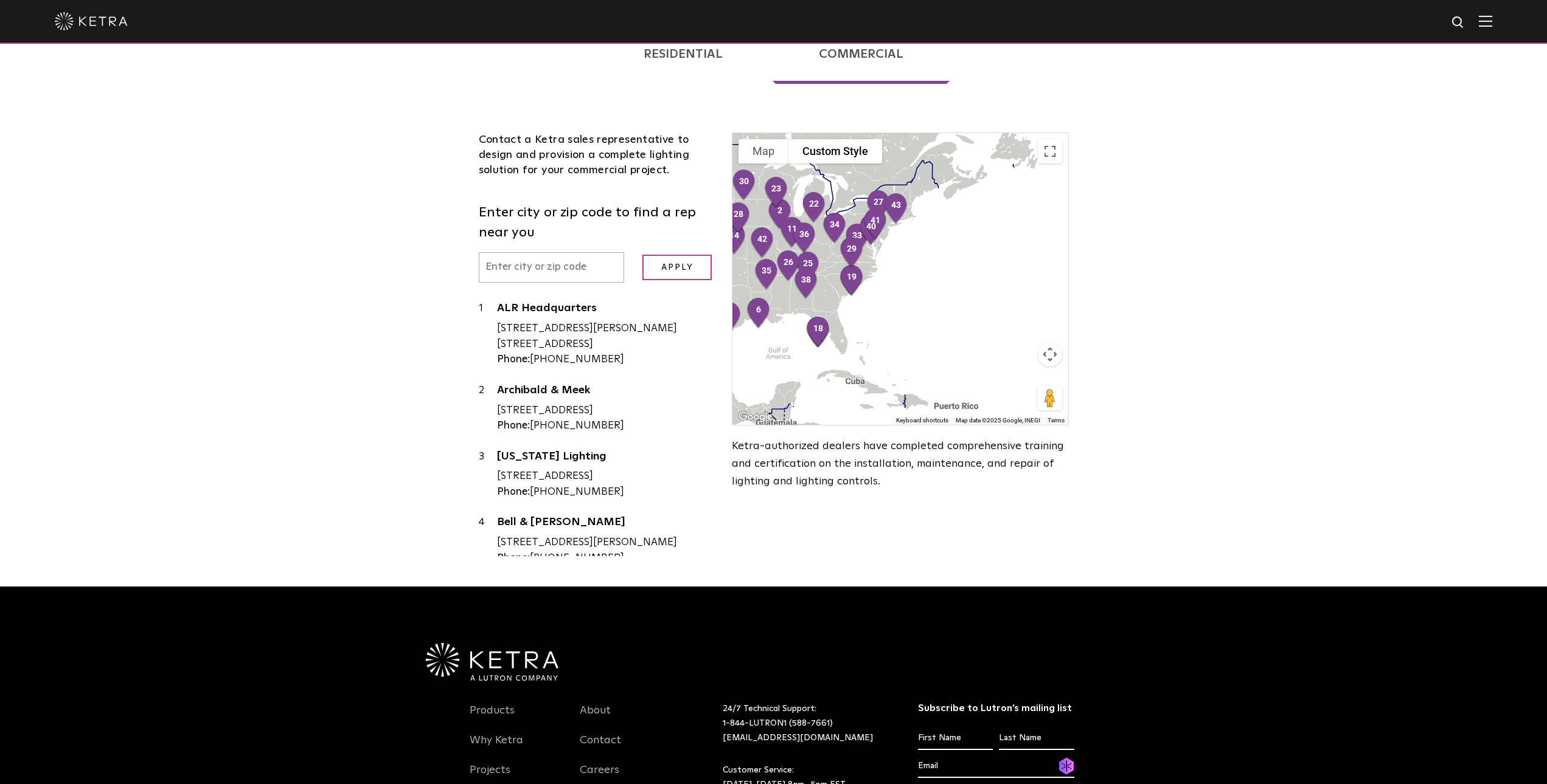
drag, startPoint x: 974, startPoint y: 349, endPoint x: 872, endPoint y: 346, distance: 102.0
click at [872, 346] on div at bounding box center [900, 278] width 335 height 291
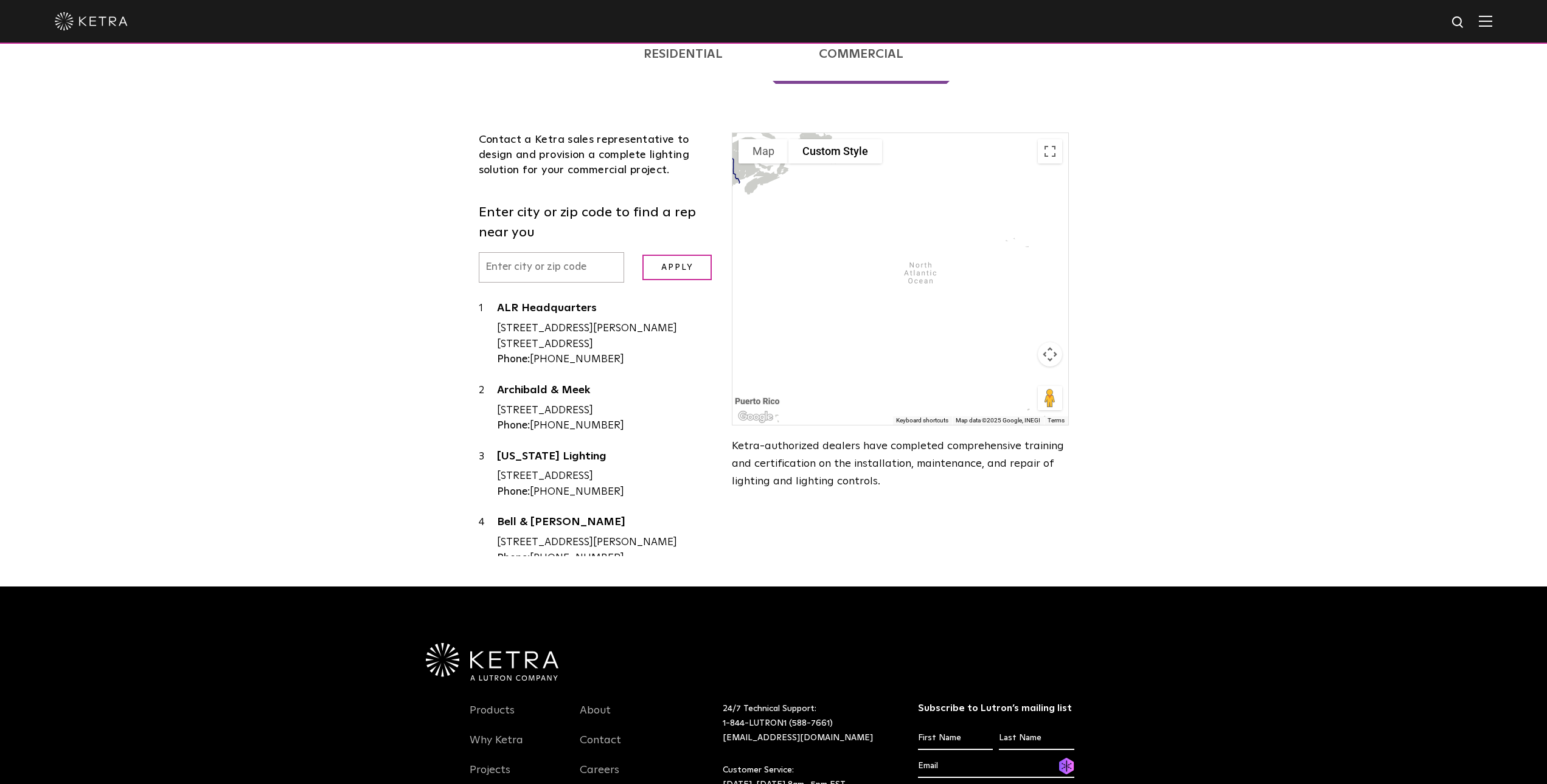
drag, startPoint x: 965, startPoint y: 342, endPoint x: 894, endPoint y: 341, distance: 71.0
click at [893, 341] on div at bounding box center [900, 278] width 335 height 291
drag, startPoint x: 924, startPoint y: 341, endPoint x: 880, endPoint y: 341, distance: 44.0
click at [880, 341] on div at bounding box center [900, 278] width 335 height 291
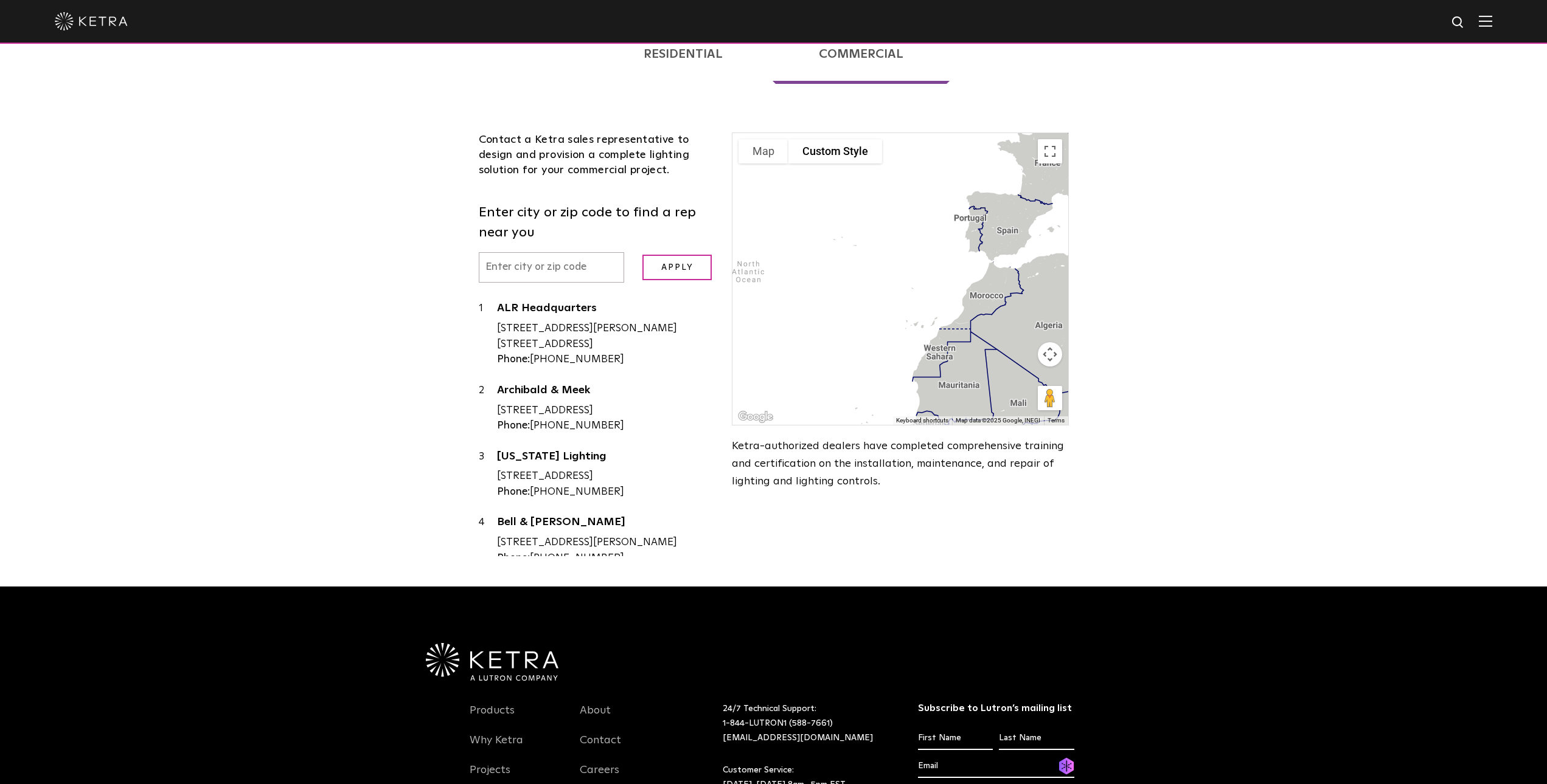
drag, startPoint x: 942, startPoint y: 337, endPoint x: 832, endPoint y: 358, distance: 112.0
click at [835, 356] on div at bounding box center [900, 278] width 335 height 291
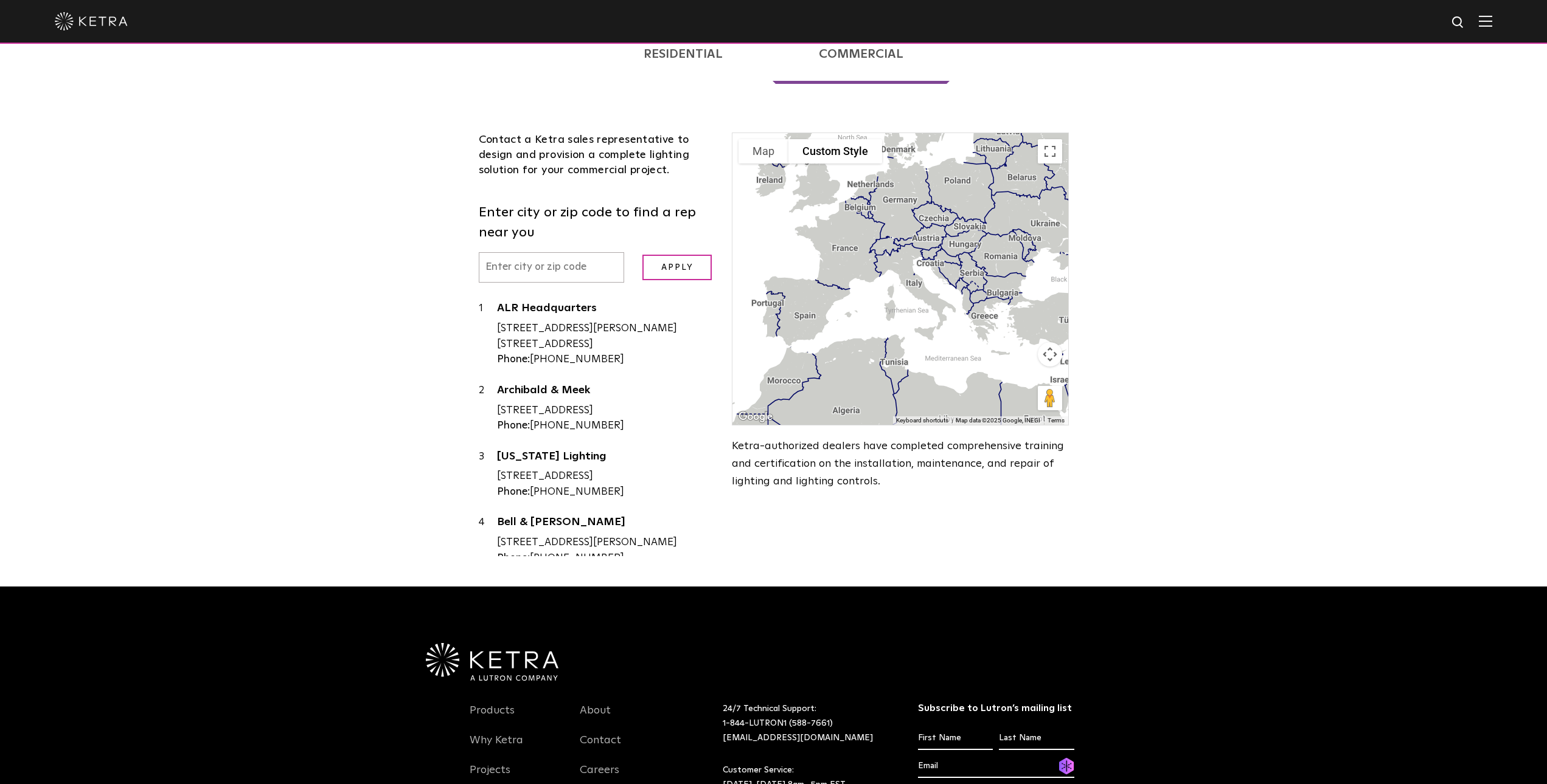
drag, startPoint x: 942, startPoint y: 304, endPoint x: 845, endPoint y: 360, distance: 112.0
click at [845, 360] on div at bounding box center [900, 278] width 335 height 291
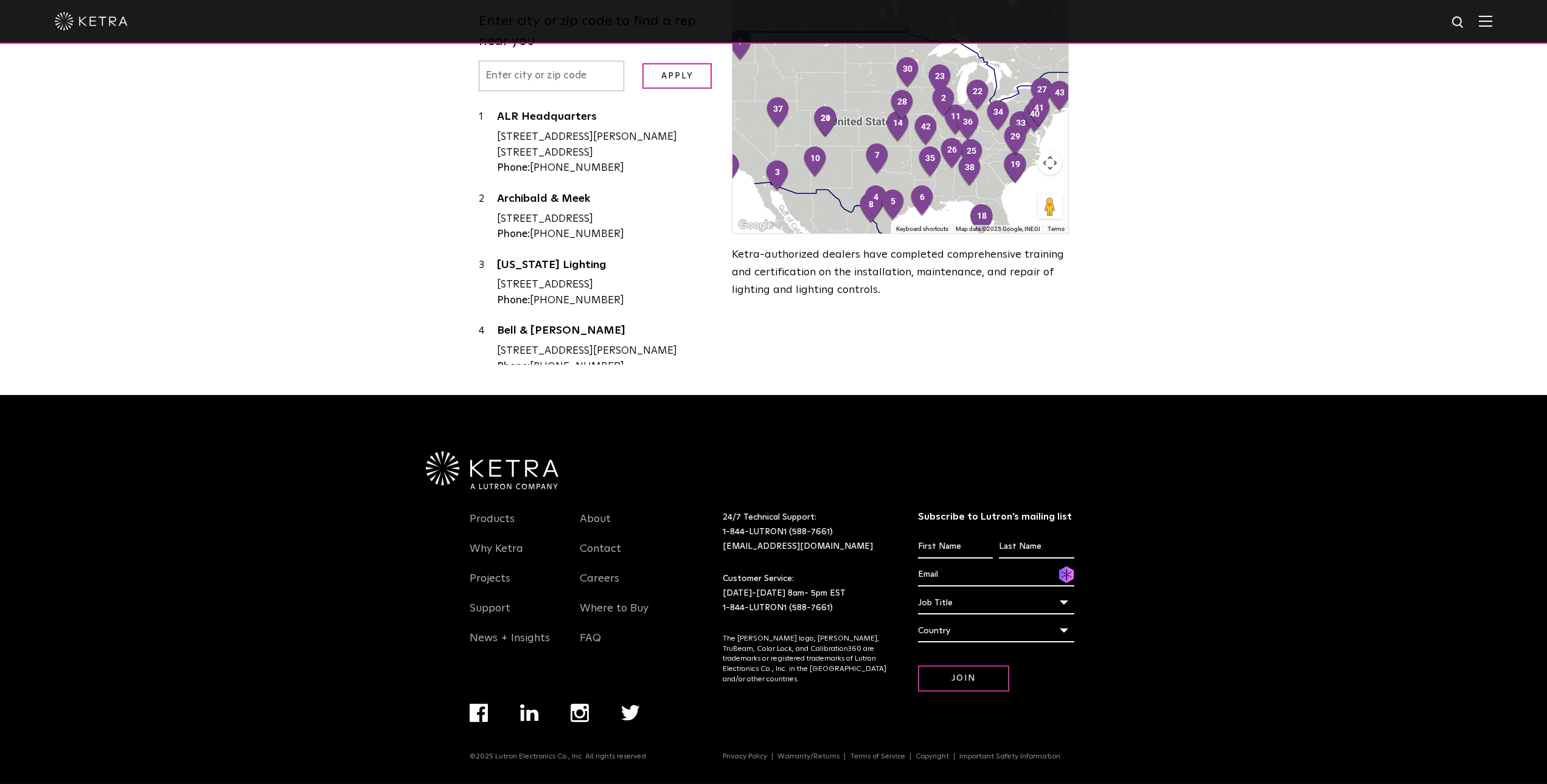
scroll to position [462, 0]
